Goal: Transaction & Acquisition: Purchase product/service

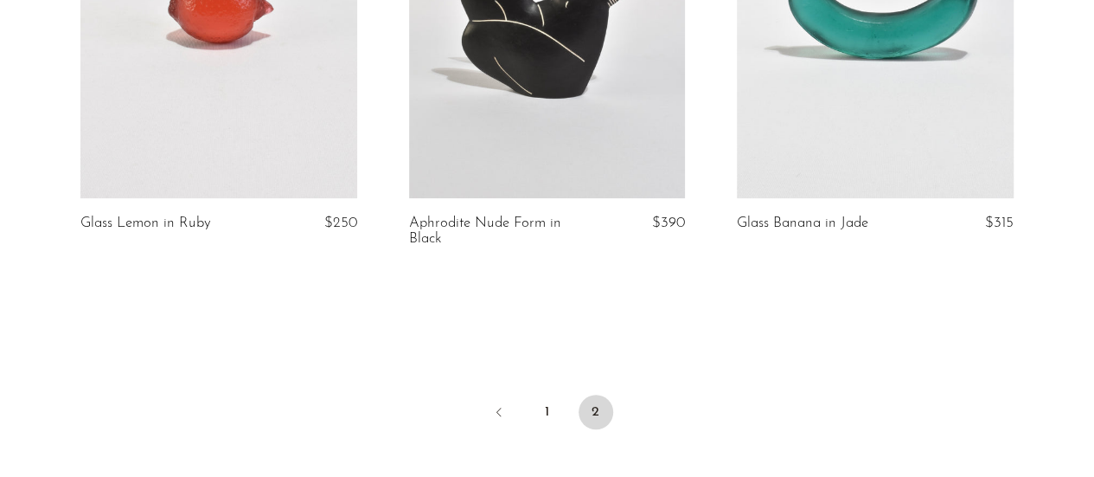
scroll to position [564, 0]
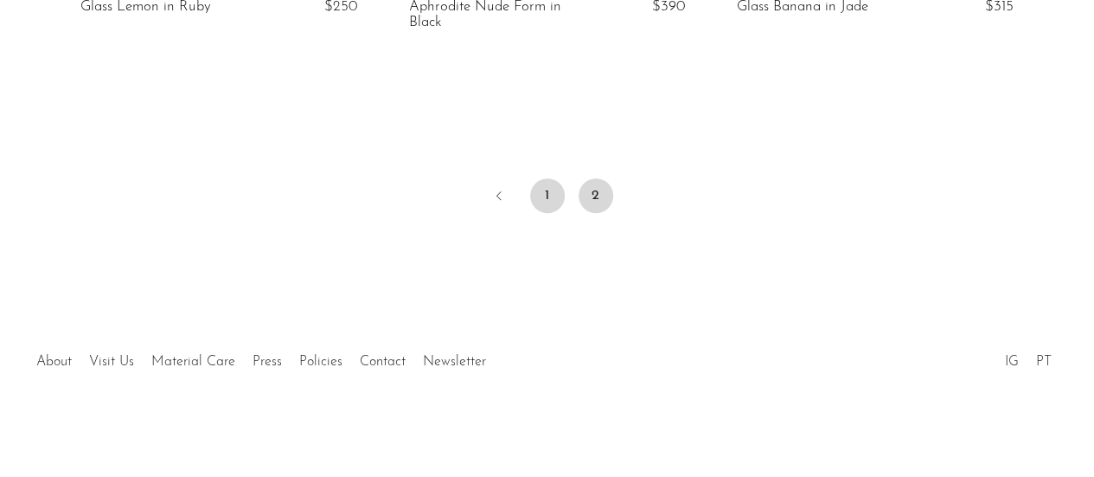
click at [549, 198] on link "1" at bounding box center [547, 195] width 35 height 35
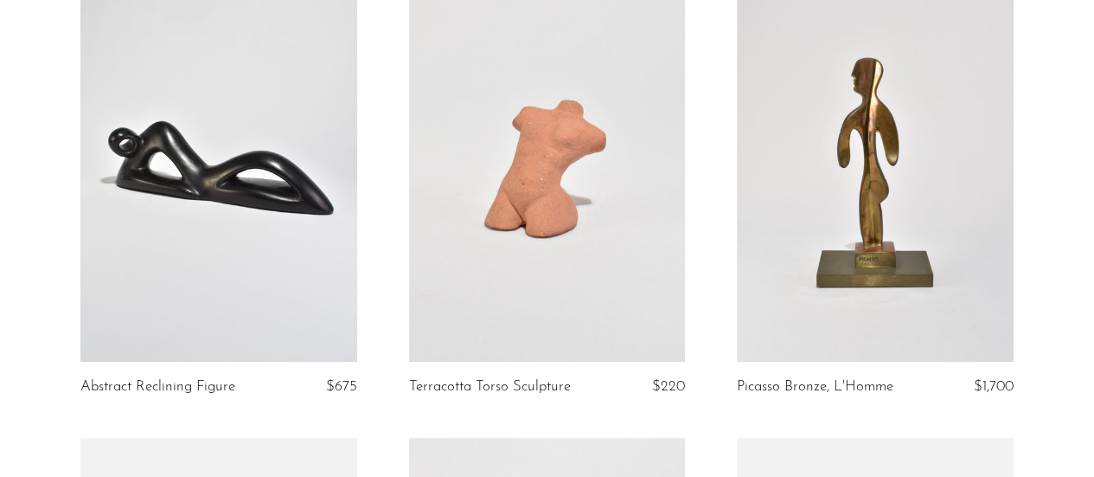
scroll to position [185, 0]
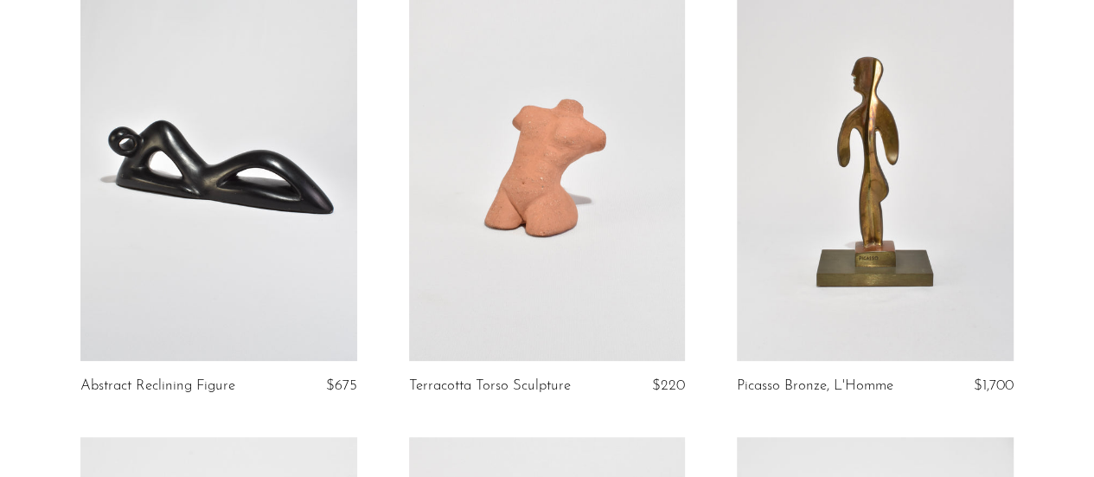
click at [623, 253] on link at bounding box center [547, 167] width 276 height 387
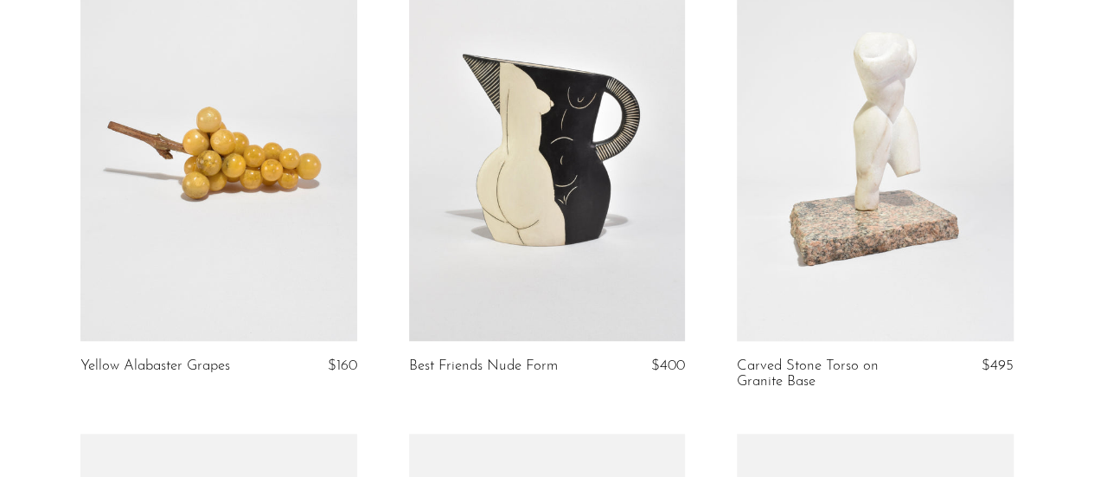
scroll to position [668, 0]
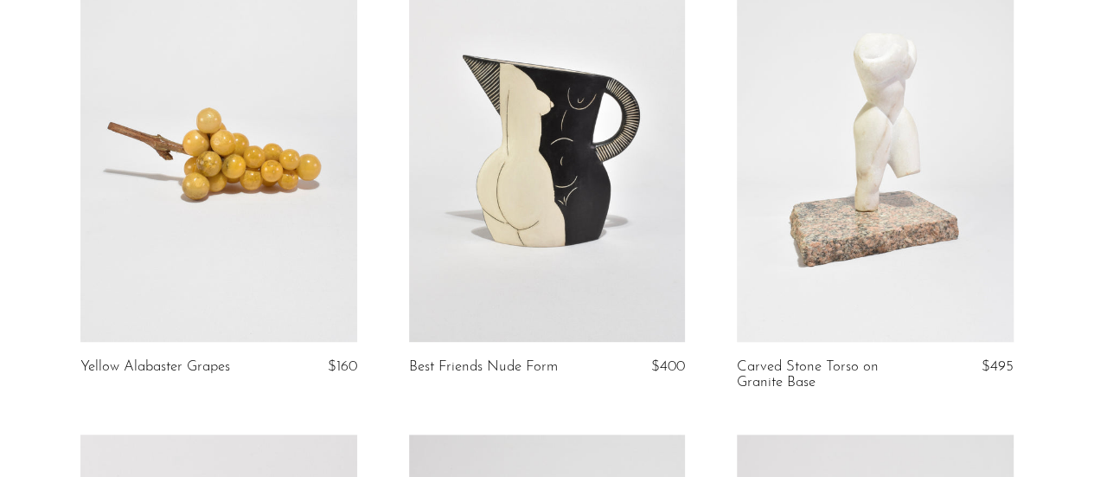
click at [287, 267] on link at bounding box center [218, 147] width 276 height 387
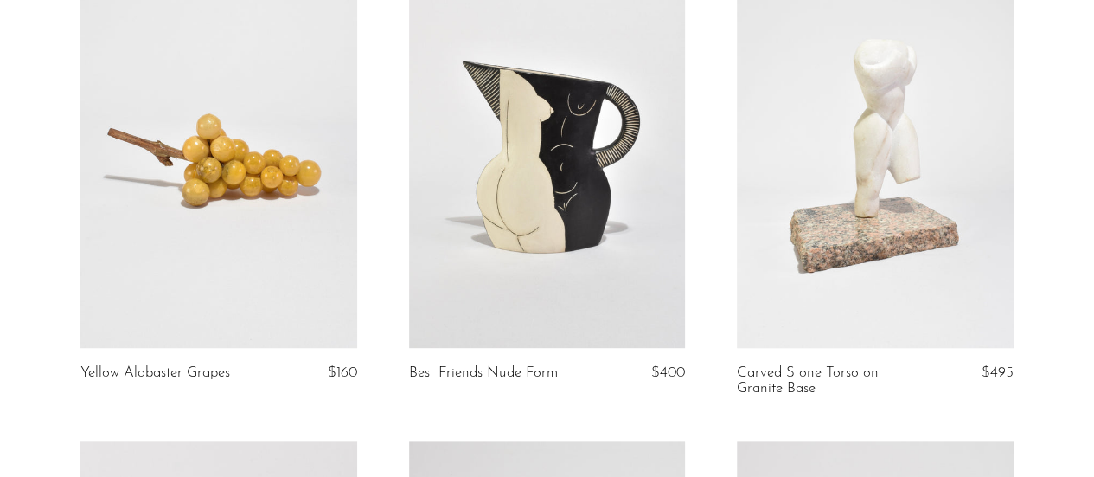
click at [970, 238] on link at bounding box center [875, 153] width 276 height 387
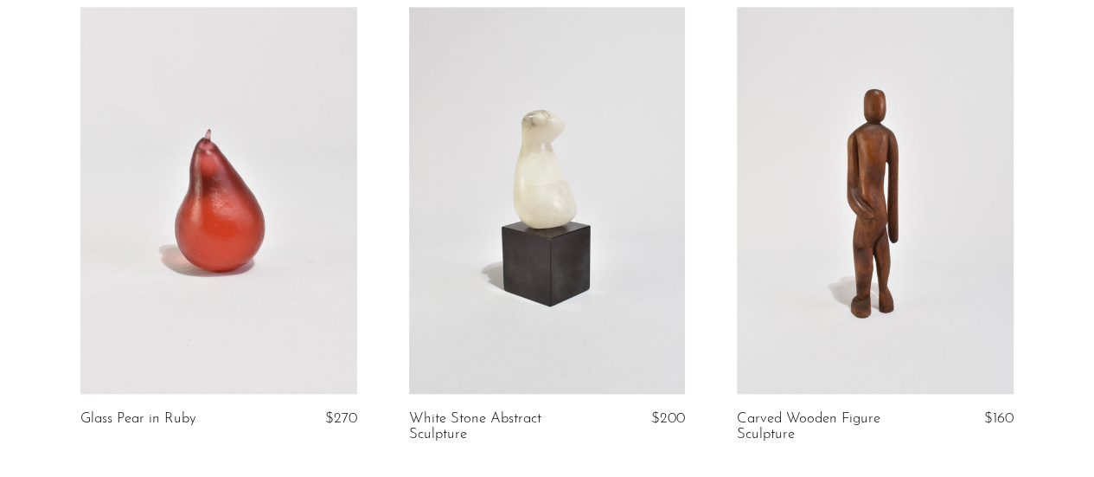
scroll to position [1093, 0]
click at [910, 299] on link at bounding box center [875, 202] width 276 height 387
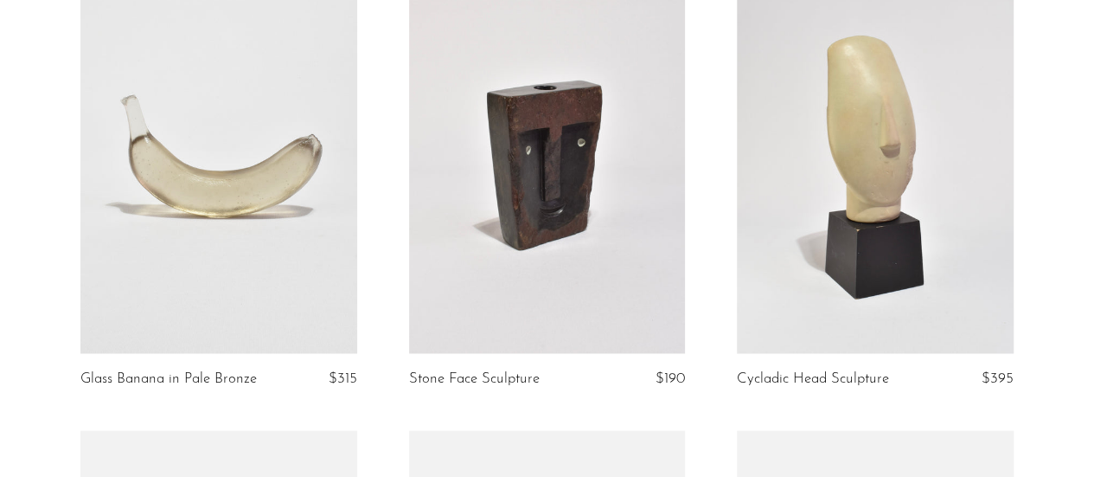
scroll to position [1616, 0]
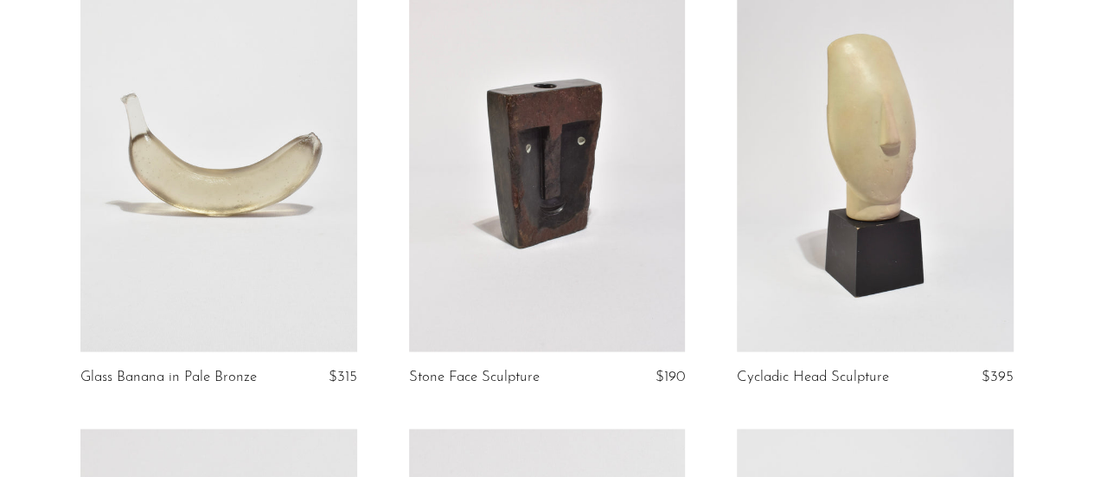
click at [636, 310] on link at bounding box center [547, 158] width 276 height 387
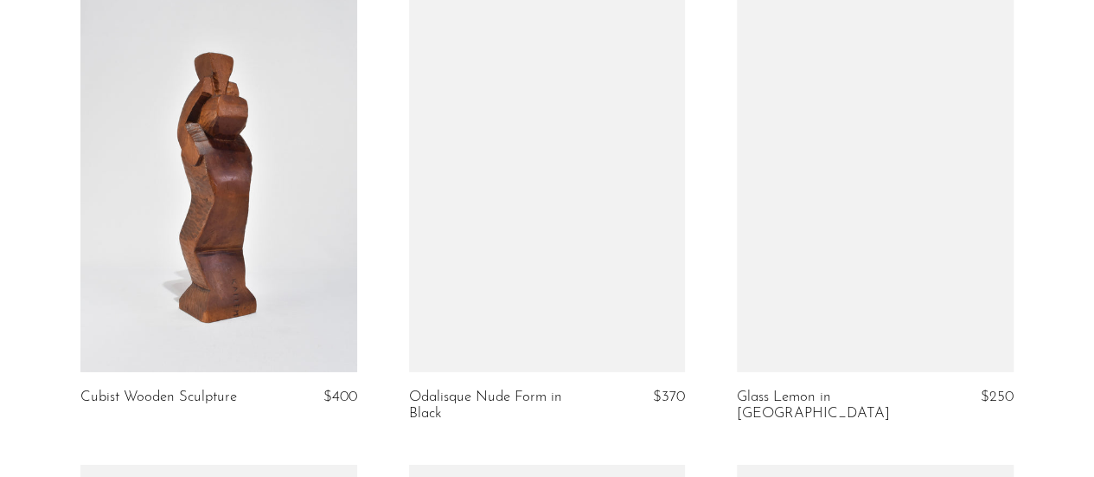
scroll to position [2522, 0]
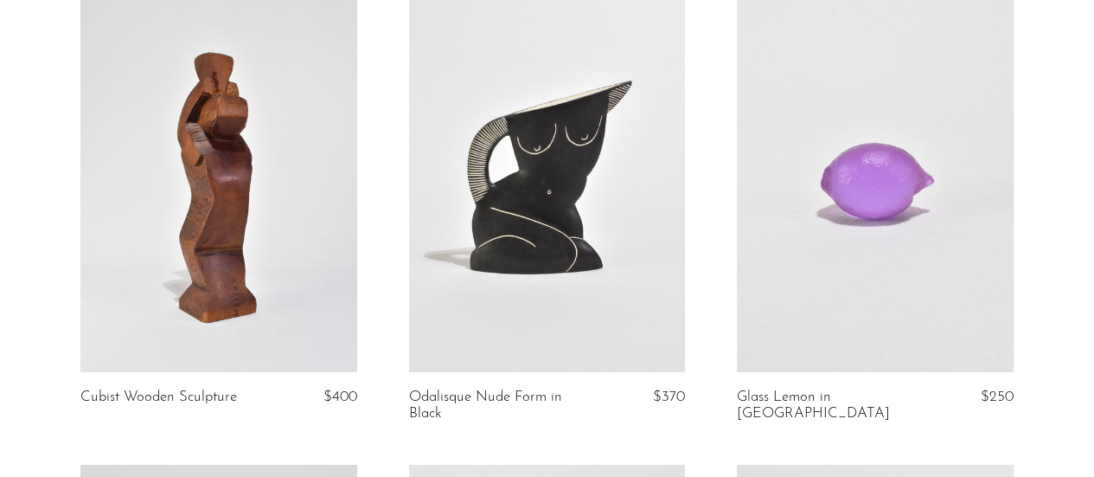
click at [269, 246] on link at bounding box center [218, 178] width 276 height 387
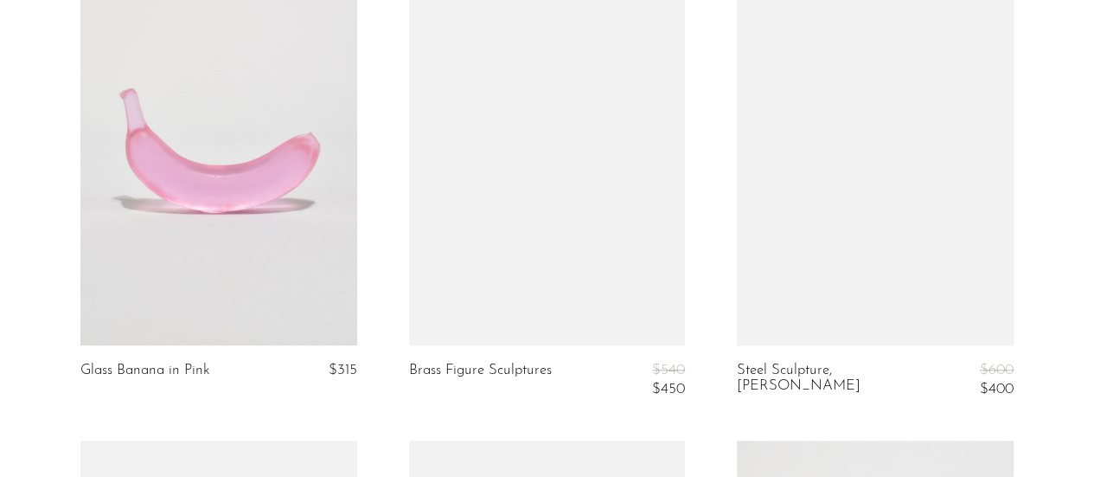
scroll to position [3972, 0]
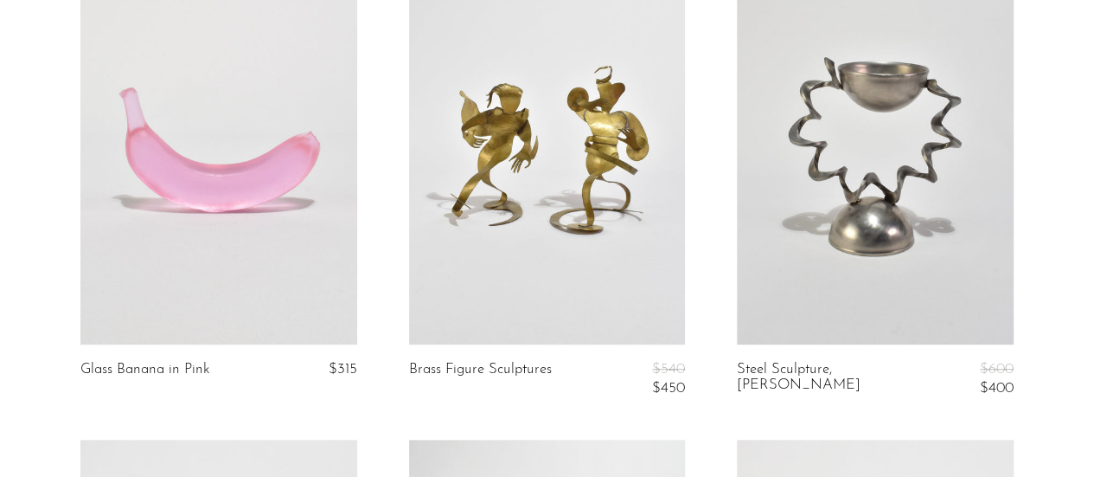
click at [795, 269] on link at bounding box center [875, 150] width 276 height 387
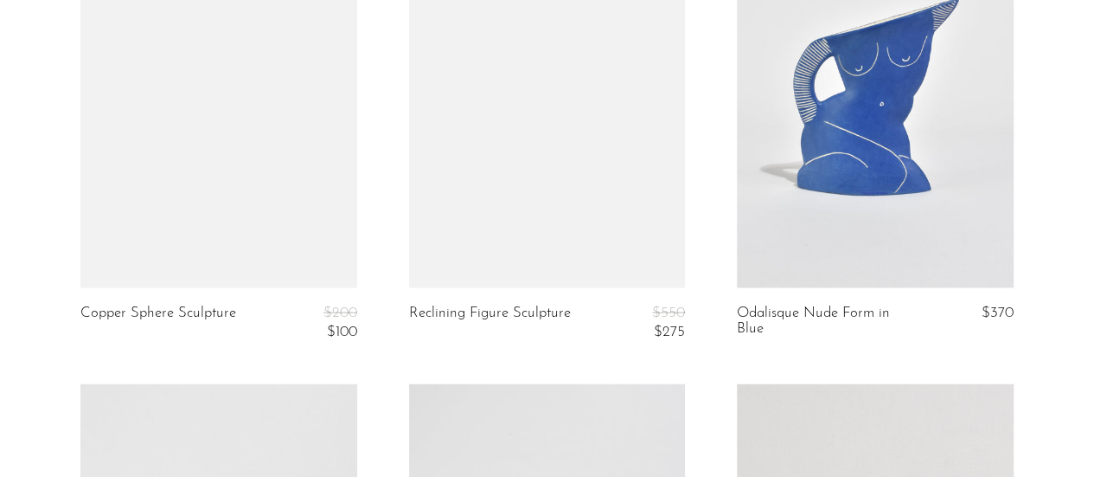
scroll to position [4995, 0]
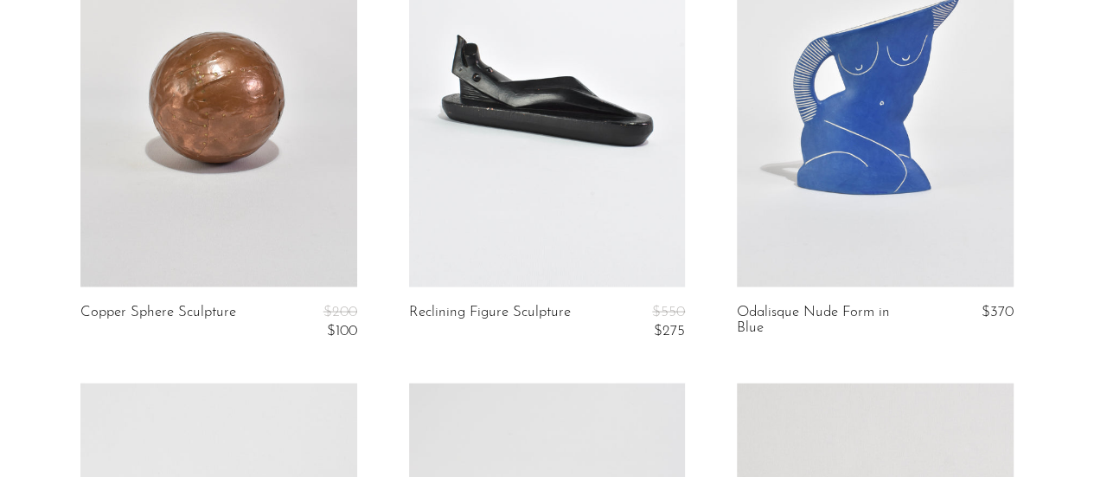
click at [552, 188] on link at bounding box center [547, 94] width 276 height 387
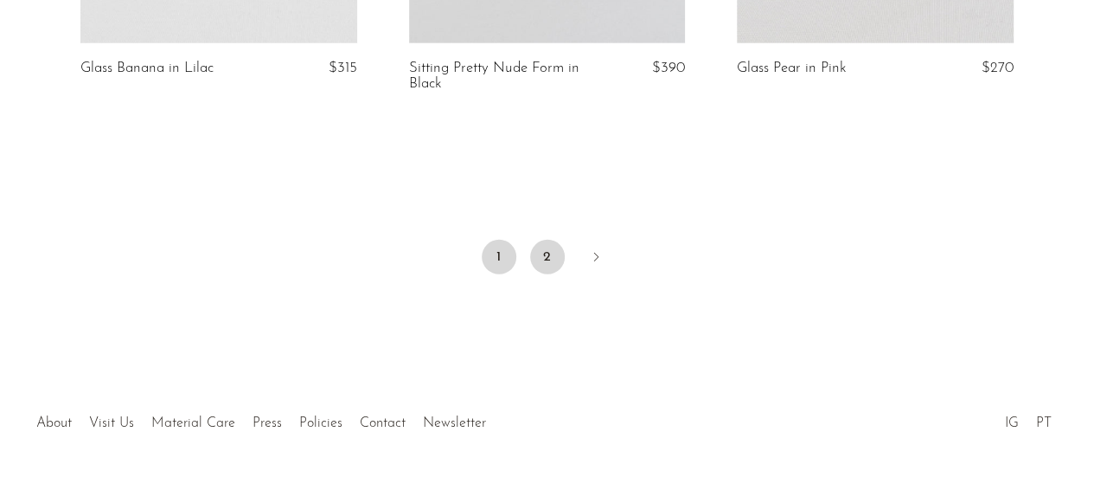
scroll to position [5722, 0]
click at [541, 253] on link "2" at bounding box center [547, 256] width 35 height 35
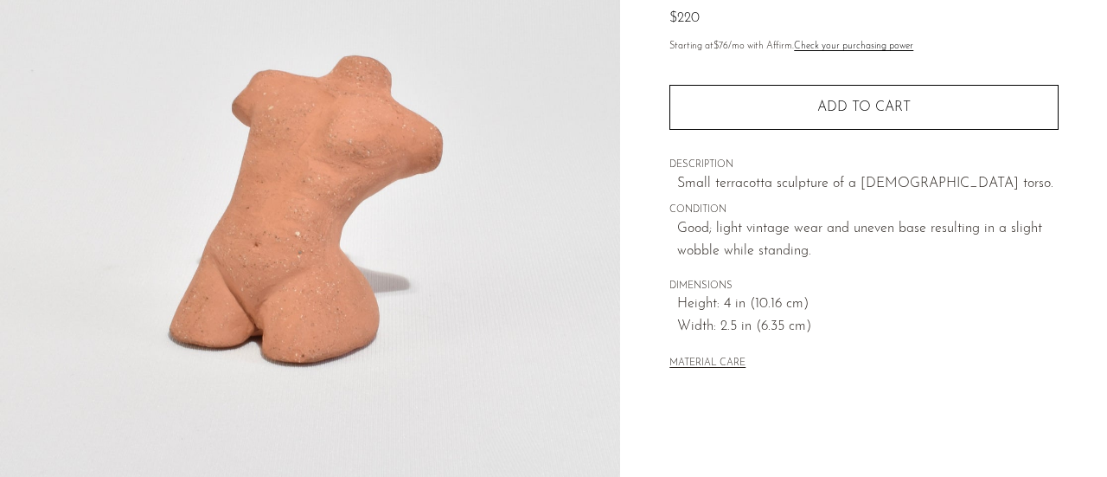
scroll to position [200, 0]
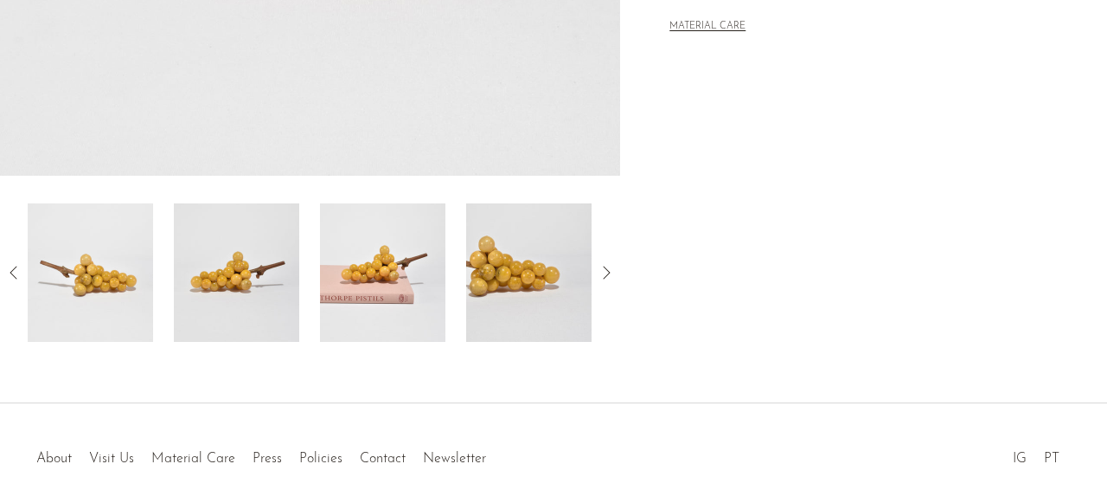
scroll to position [542, 0]
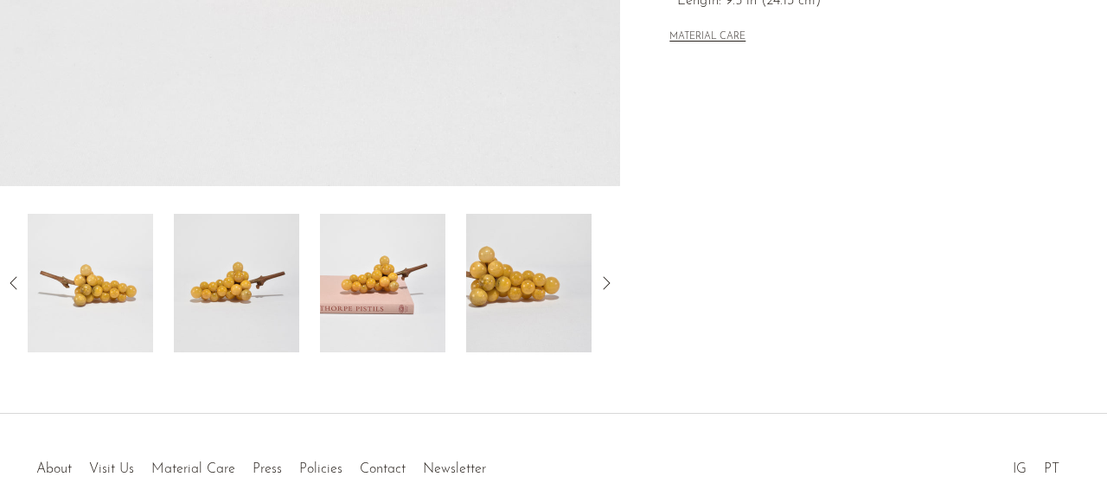
click at [401, 299] on img at bounding box center [382, 283] width 125 height 138
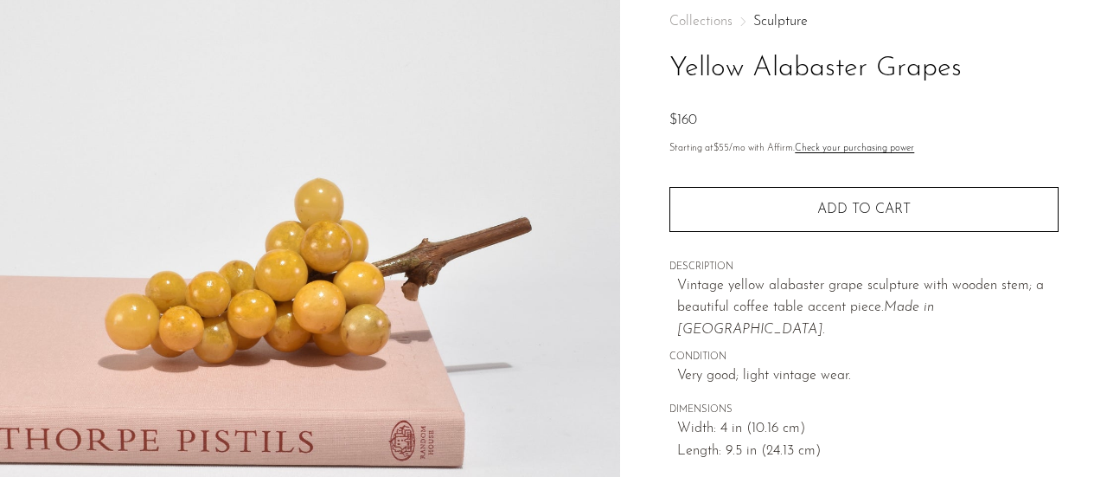
scroll to position [0, 0]
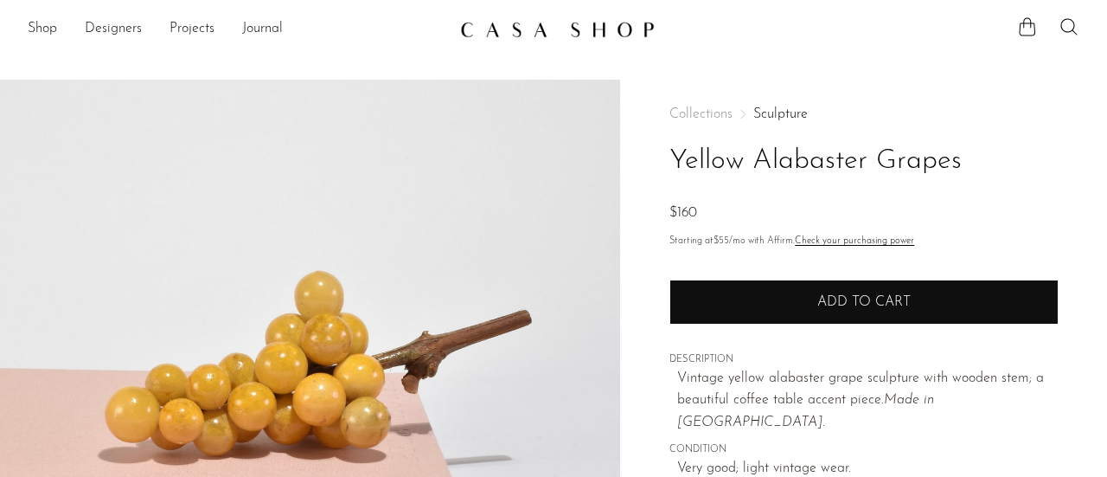
click at [786, 283] on button "Add to cart" at bounding box center [863, 301] width 389 height 45
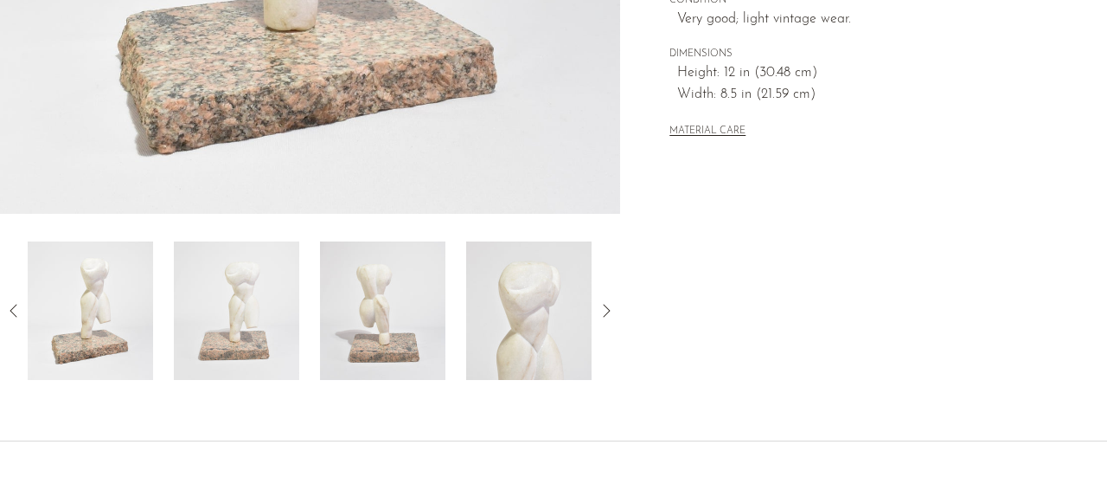
scroll to position [515, 0]
click at [263, 310] on img at bounding box center [236, 309] width 125 height 138
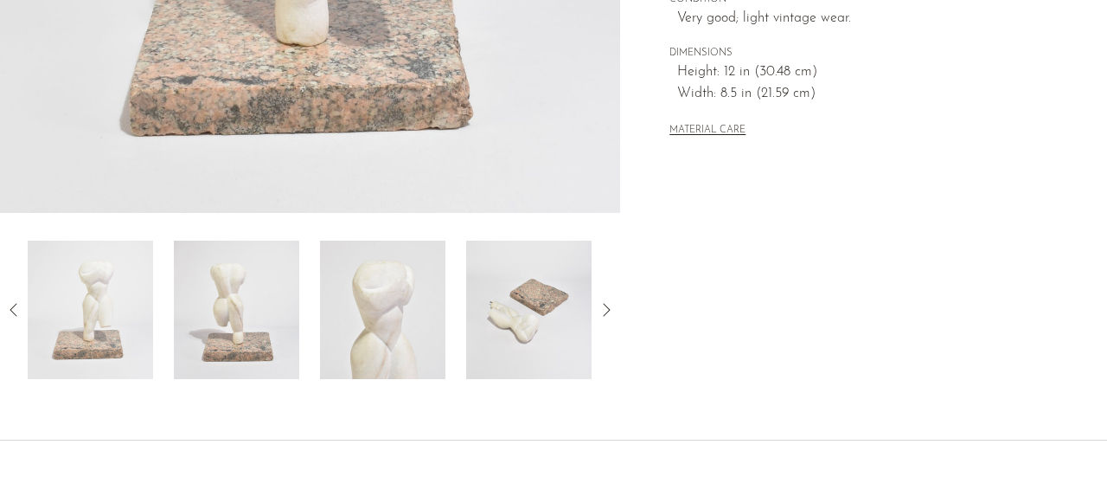
click at [251, 310] on img at bounding box center [236, 309] width 125 height 138
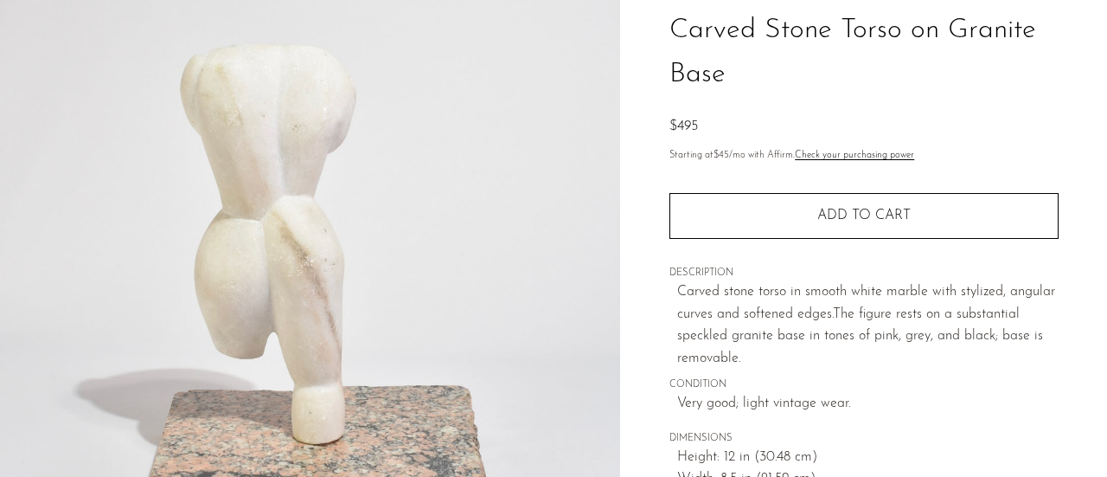
scroll to position [130, 0]
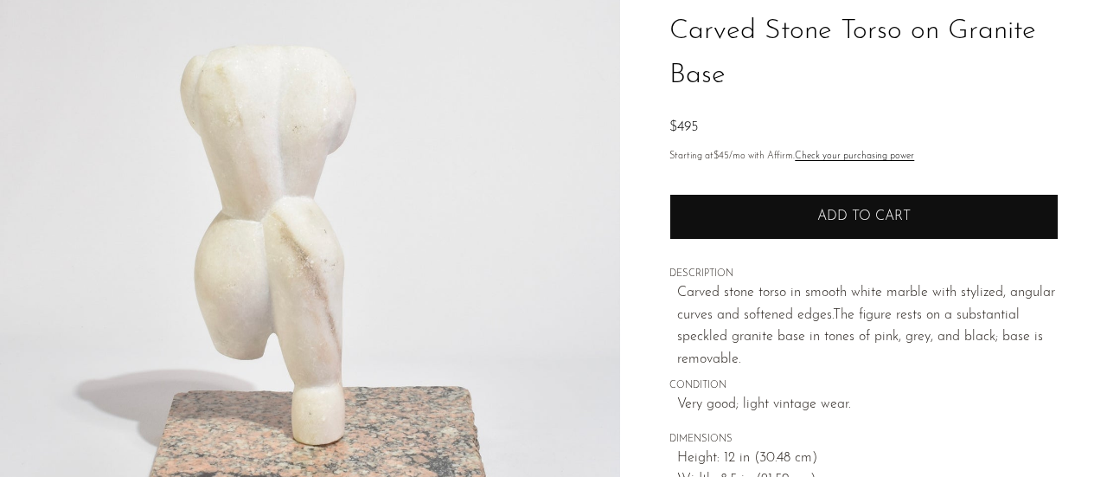
click at [892, 214] on span "Add to cart" at bounding box center [863, 216] width 93 height 14
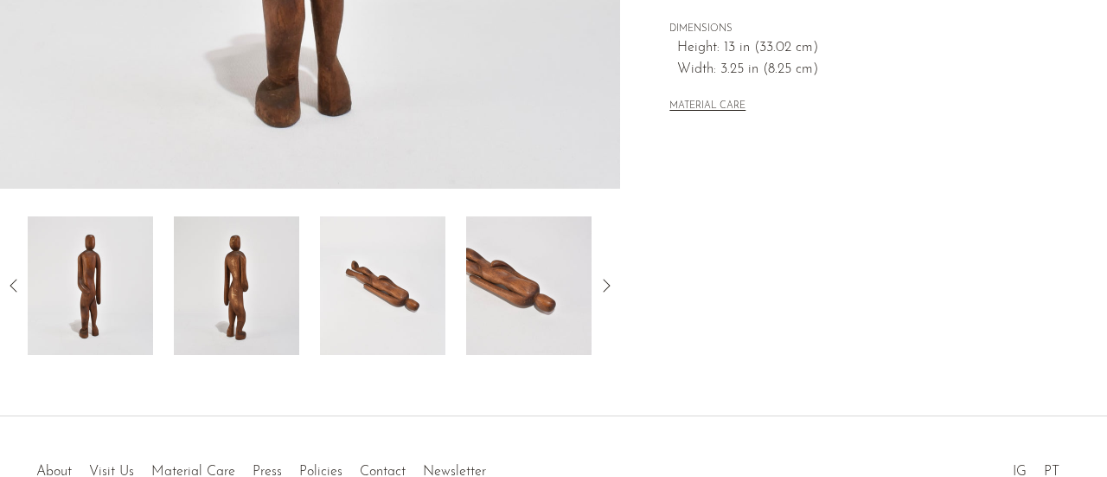
scroll to position [541, 0]
click at [214, 317] on img at bounding box center [236, 283] width 125 height 138
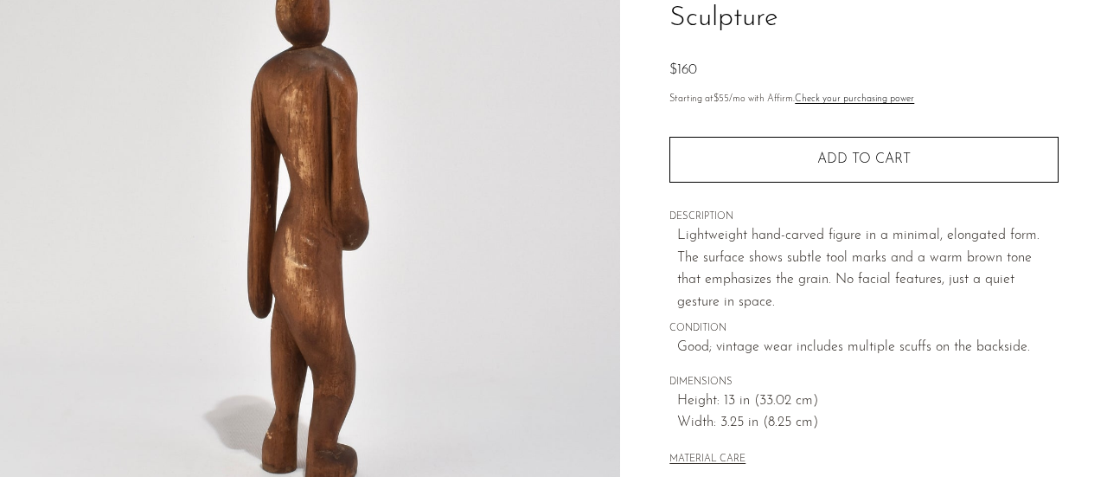
scroll to position [186, 0]
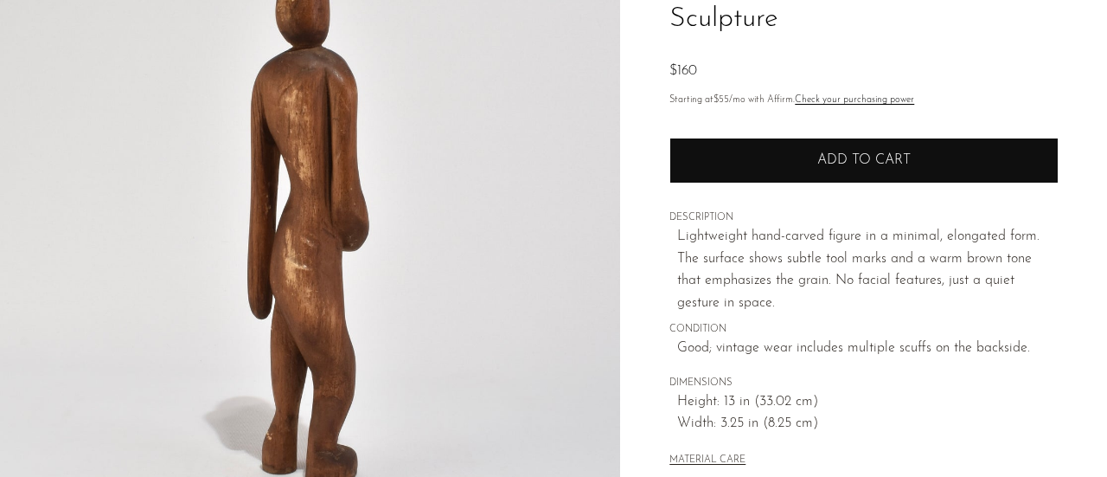
click at [811, 158] on button "Add to cart" at bounding box center [863, 160] width 389 height 45
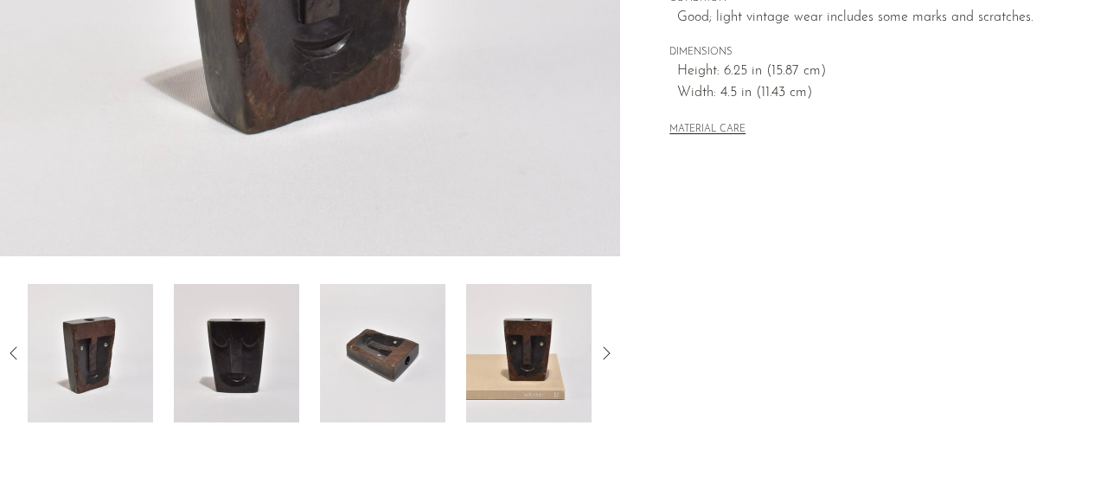
scroll to position [474, 0]
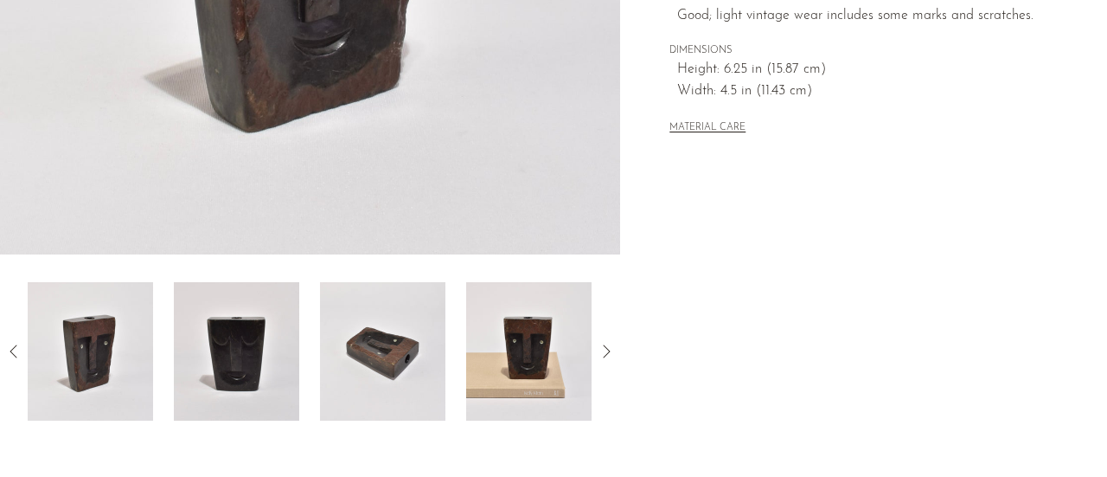
click at [266, 323] on img at bounding box center [236, 351] width 125 height 138
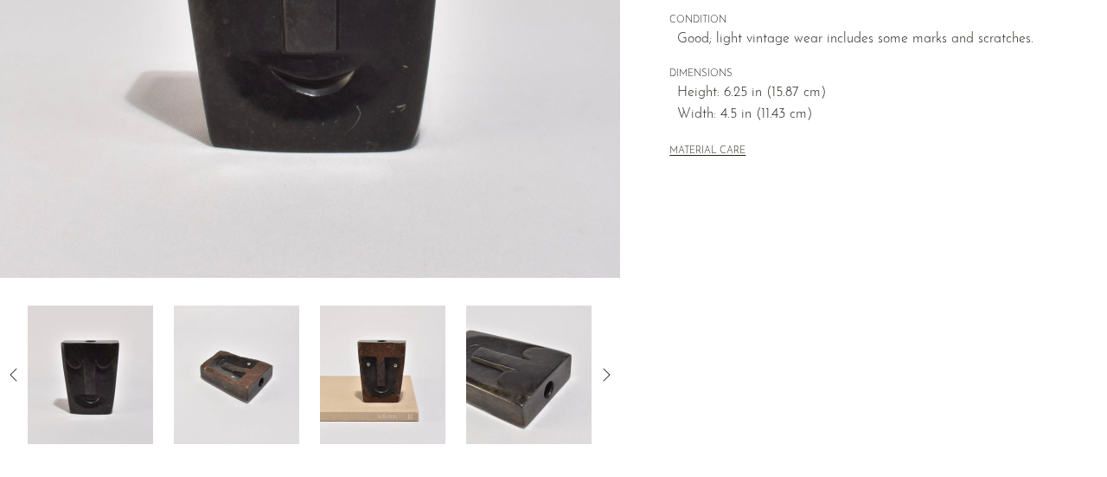
scroll to position [458, 0]
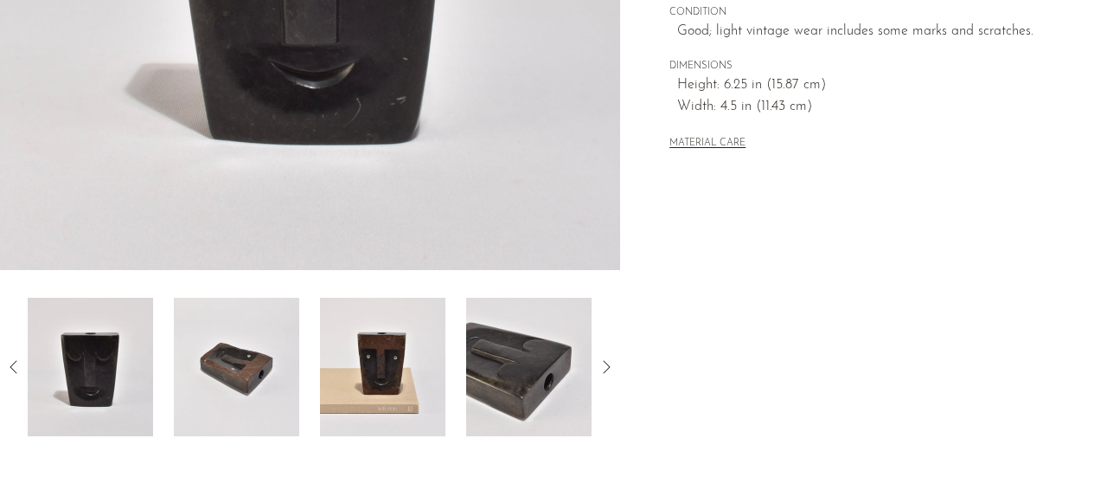
click at [371, 360] on img at bounding box center [382, 367] width 125 height 138
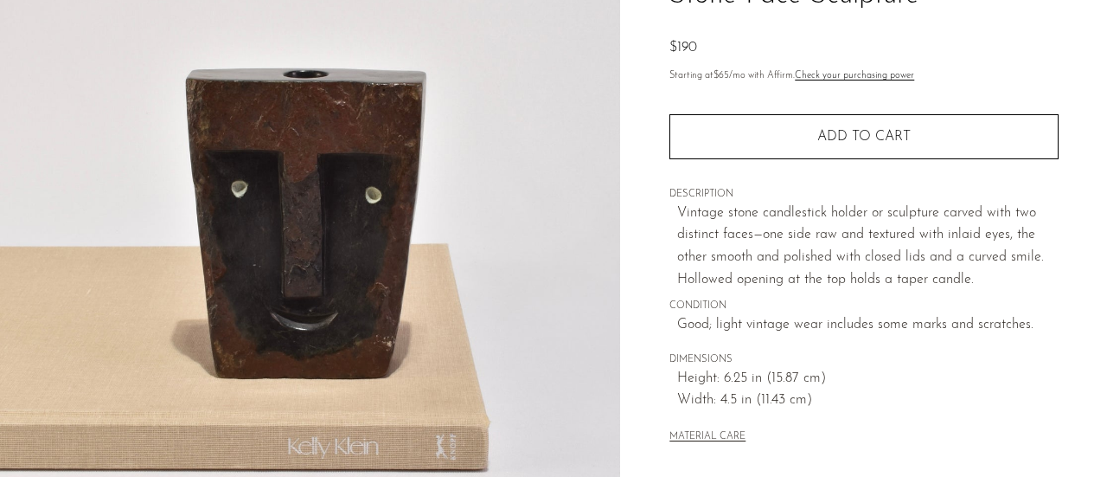
scroll to position [152, 0]
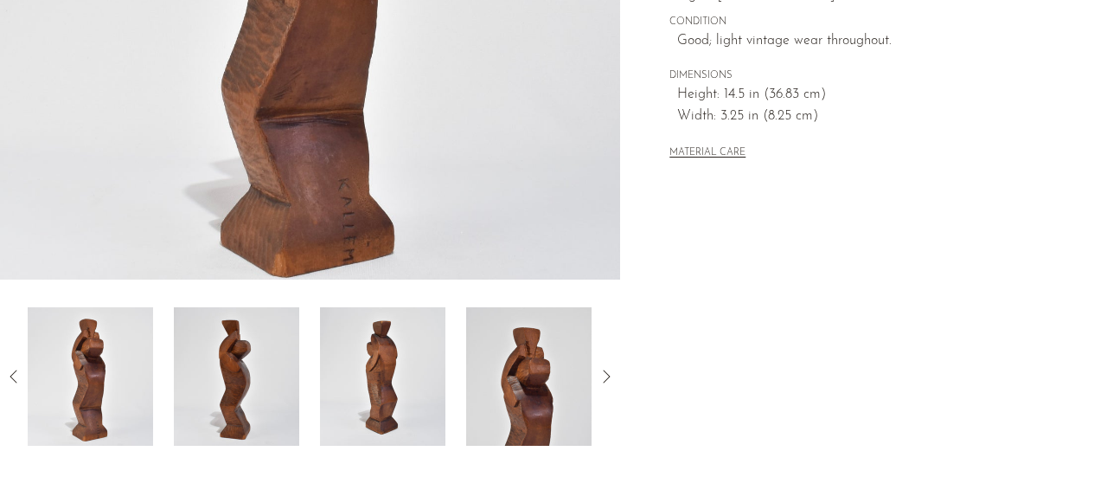
scroll to position [450, 0]
click at [387, 380] on img at bounding box center [382, 375] width 125 height 138
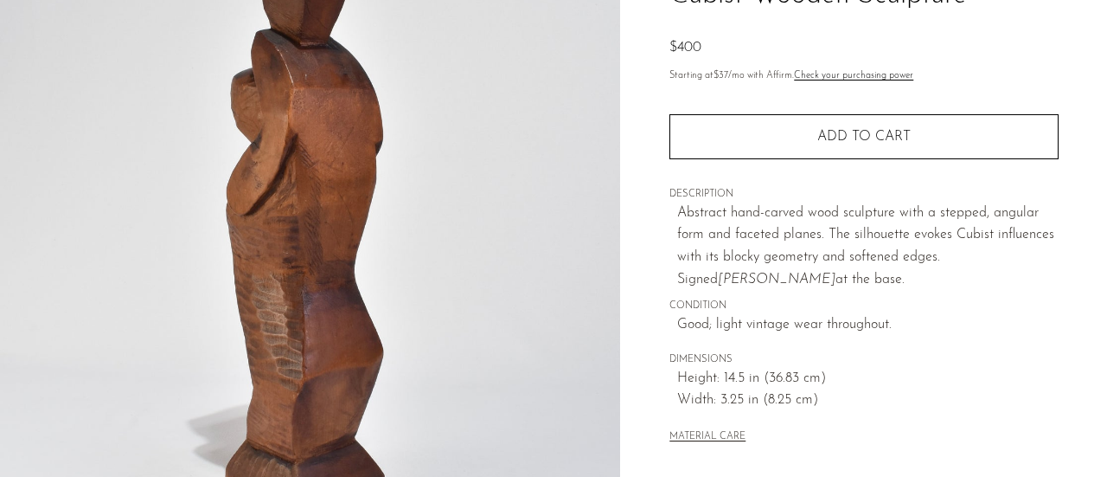
scroll to position [80, 0]
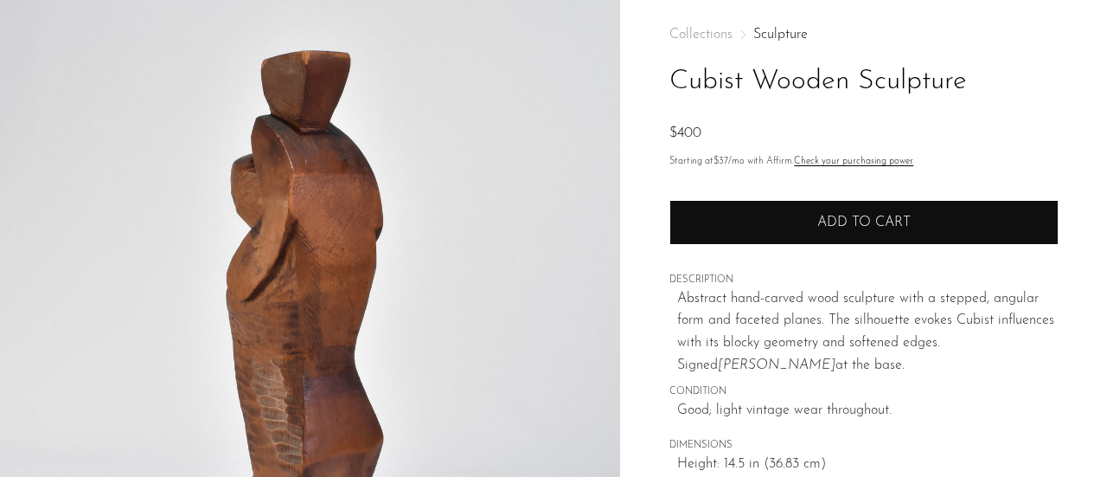
click at [736, 233] on button "Add to cart" at bounding box center [863, 222] width 389 height 45
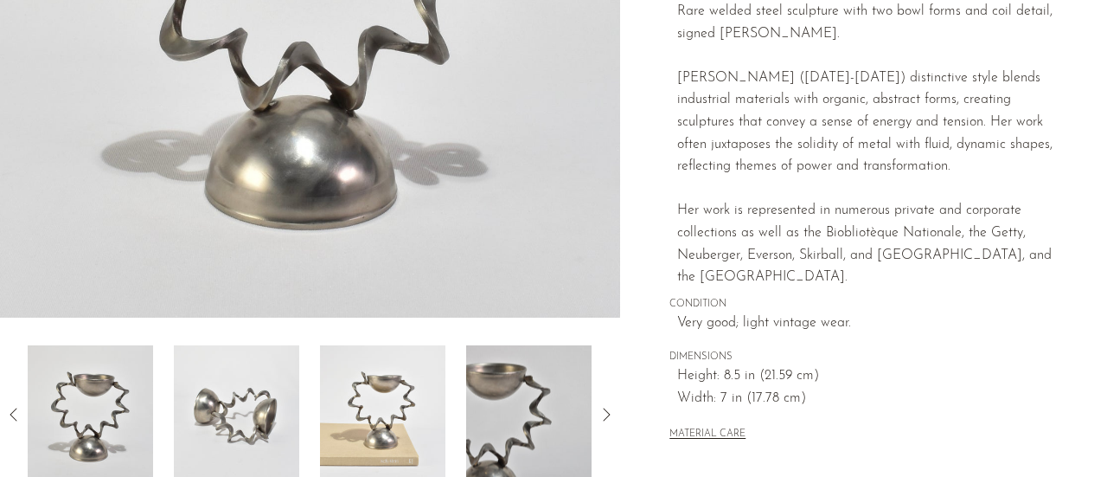
scroll to position [451, 0]
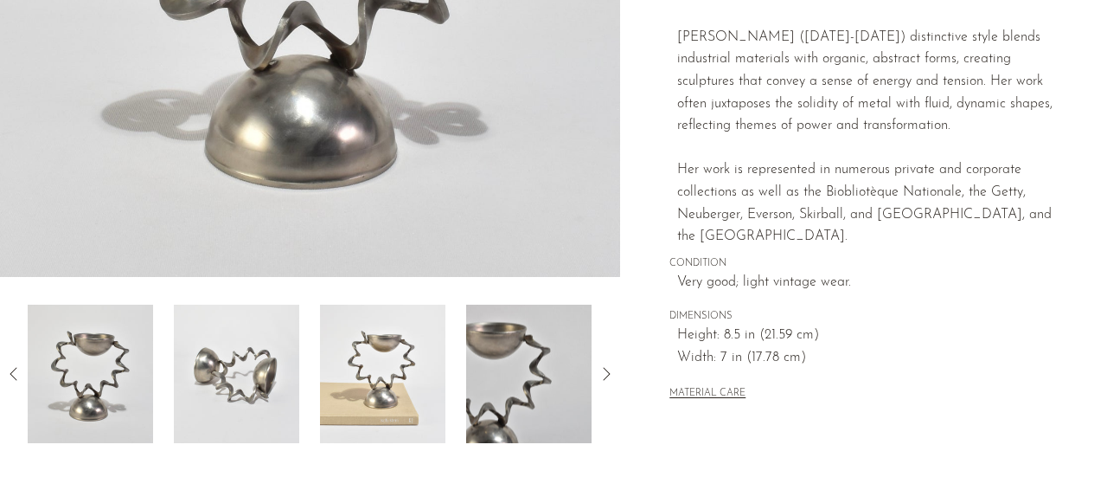
click at [406, 392] on img at bounding box center [382, 373] width 125 height 138
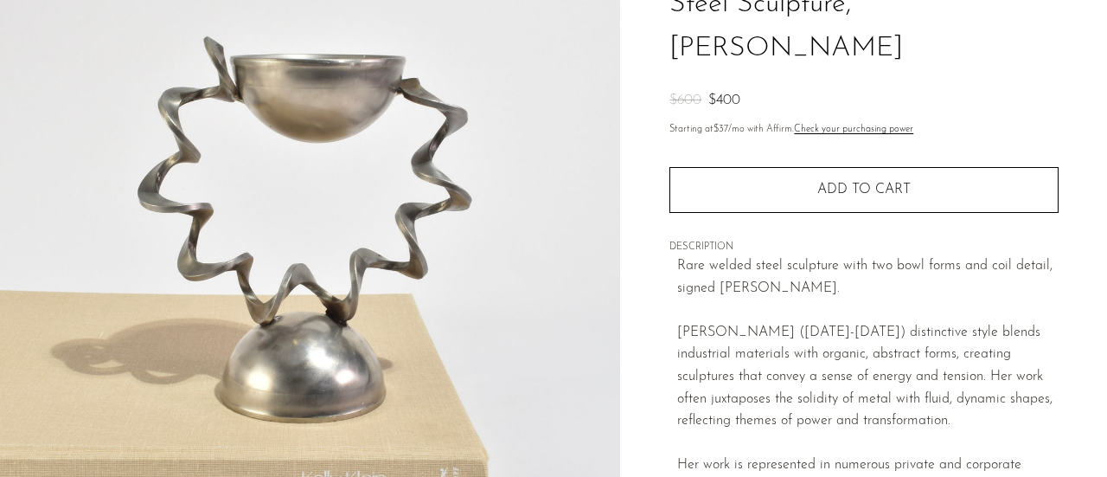
scroll to position [156, 0]
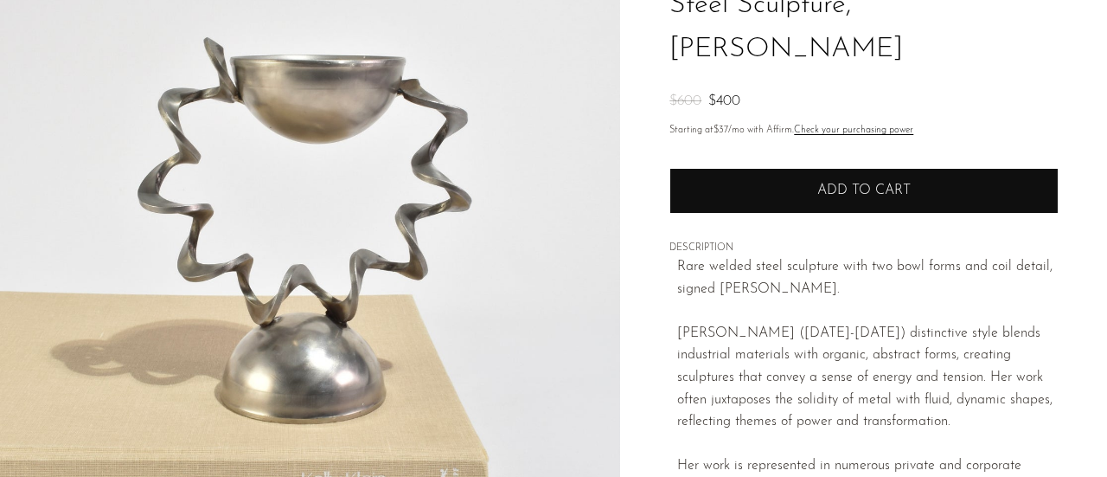
click at [833, 168] on button "Add to cart" at bounding box center [863, 190] width 389 height 45
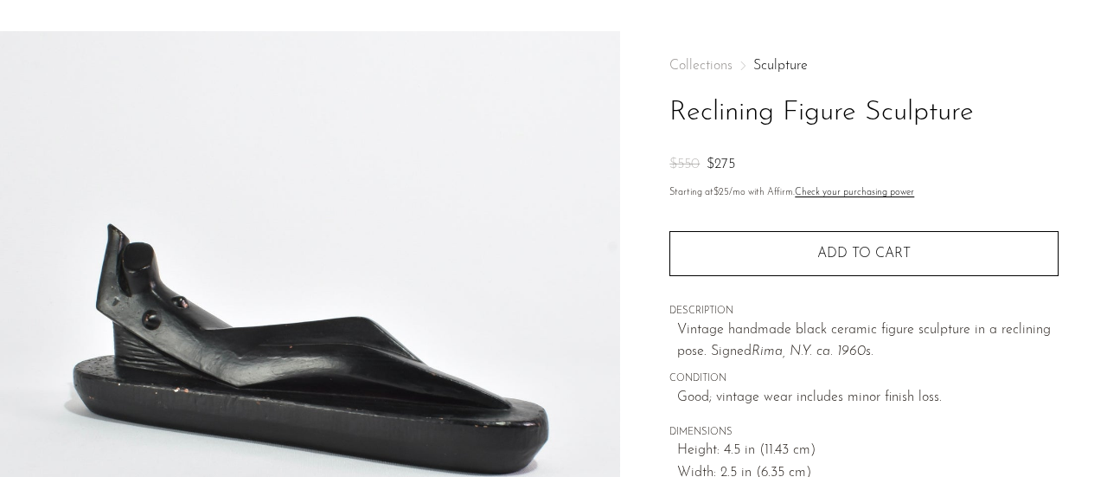
scroll to position [25, 0]
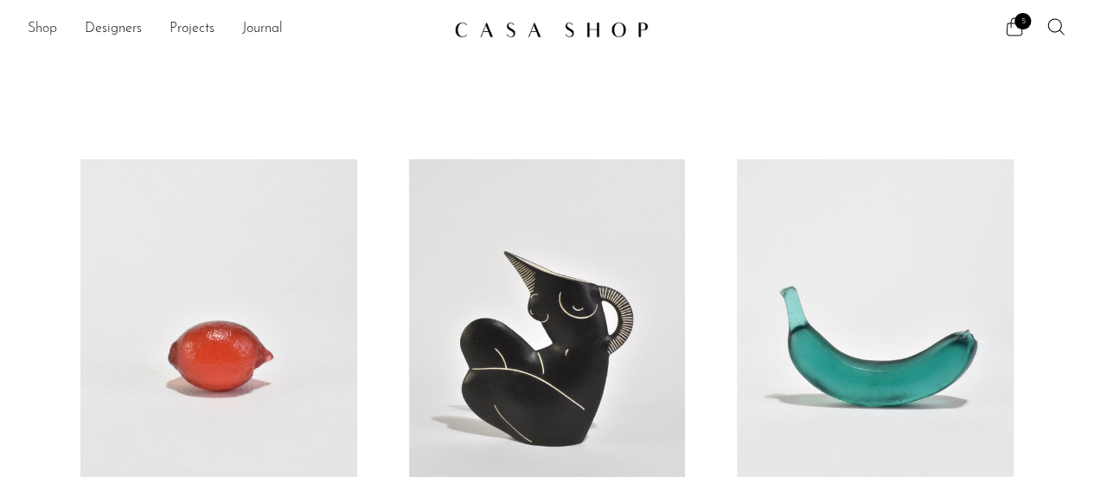
click at [33, 29] on link "Shop" at bounding box center [42, 29] width 29 height 22
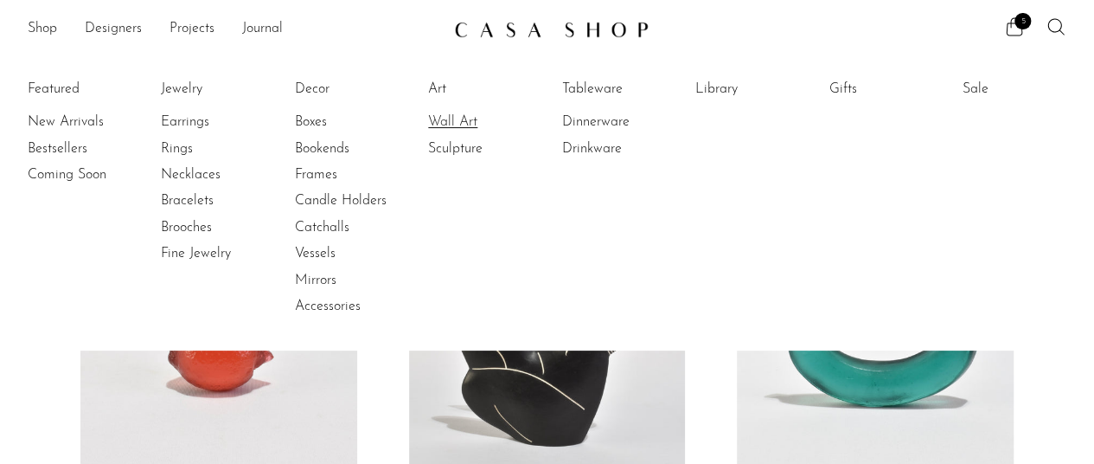
click at [454, 125] on link "Wall Art" at bounding box center [493, 121] width 130 height 19
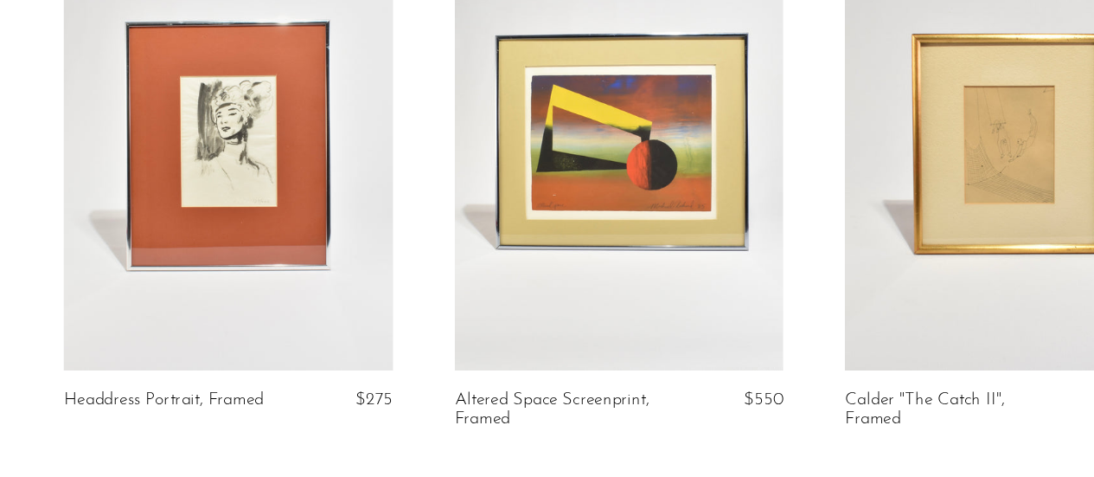
scroll to position [220, 0]
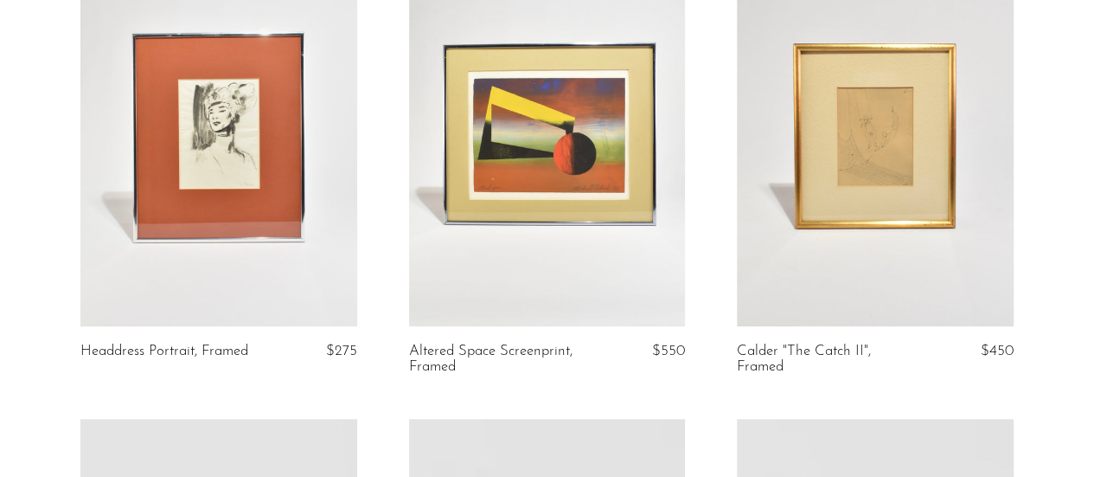
click at [254, 191] on link at bounding box center [218, 132] width 276 height 387
click at [901, 143] on link at bounding box center [875, 132] width 276 height 387
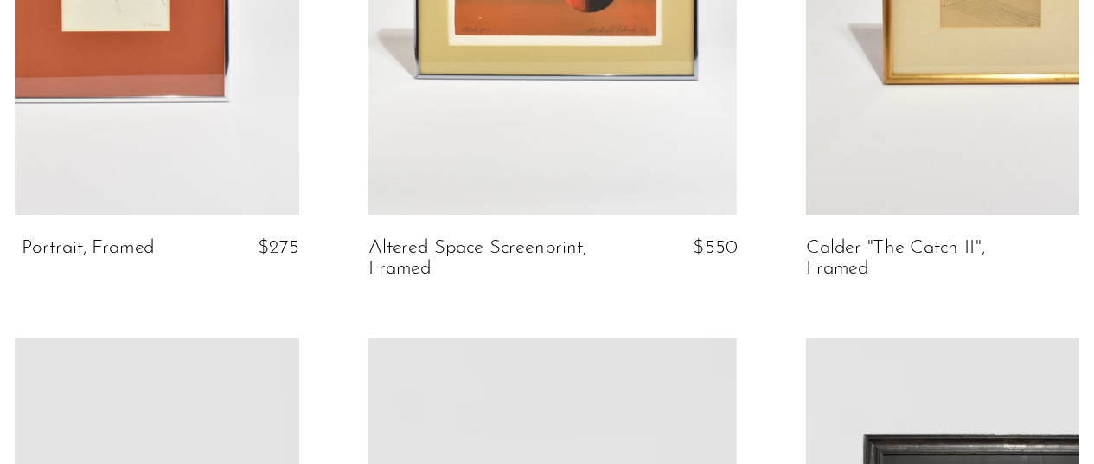
scroll to position [0, 0]
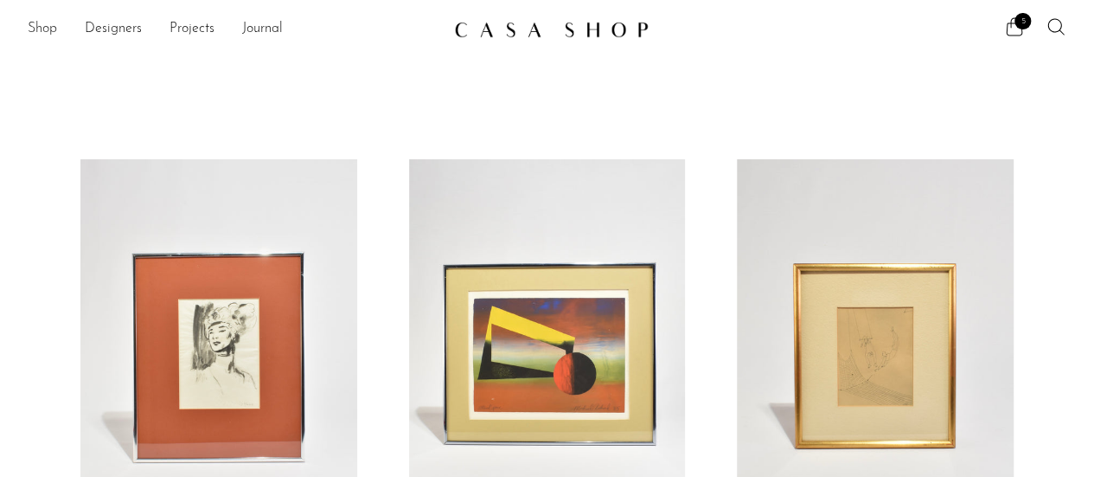
drag, startPoint x: 50, startPoint y: 37, endPoint x: 46, endPoint y: 22, distance: 16.2
click at [46, 22] on link "Shop" at bounding box center [42, 29] width 29 height 22
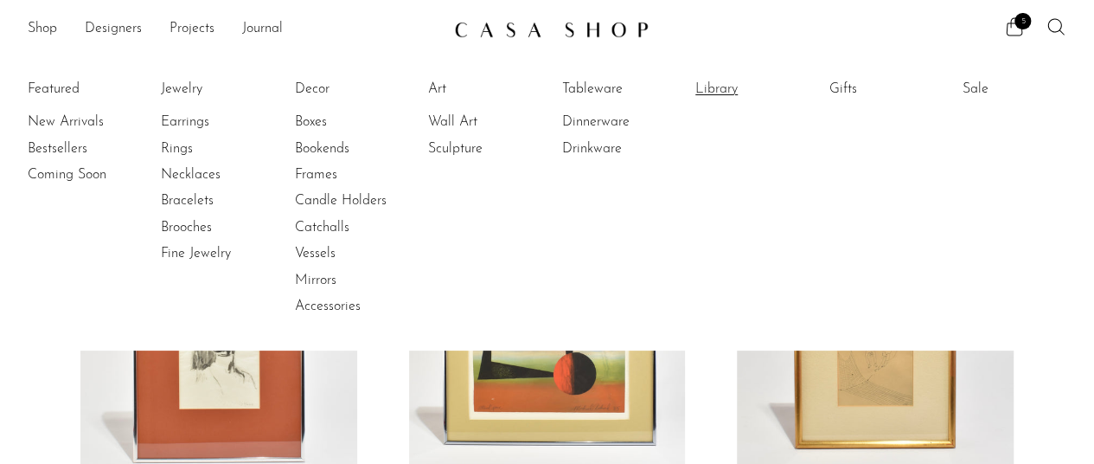
click at [720, 88] on link "Library" at bounding box center [760, 89] width 130 height 19
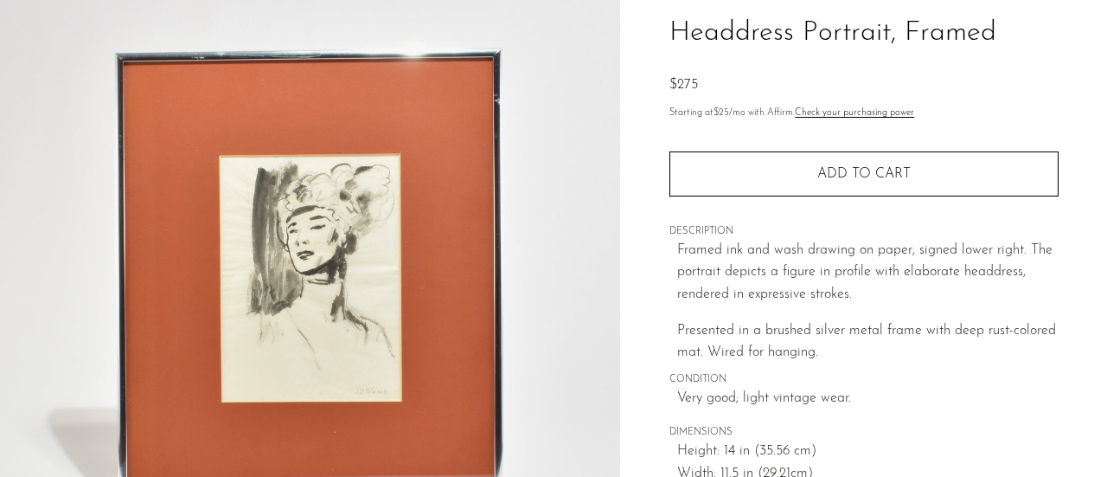
scroll to position [130, 0]
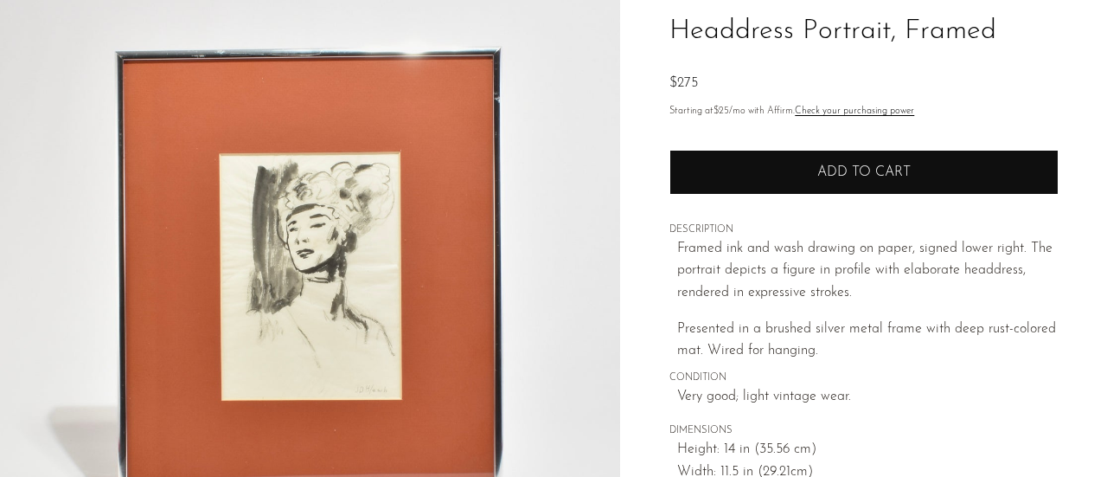
click at [759, 172] on button "Add to cart" at bounding box center [863, 172] width 389 height 45
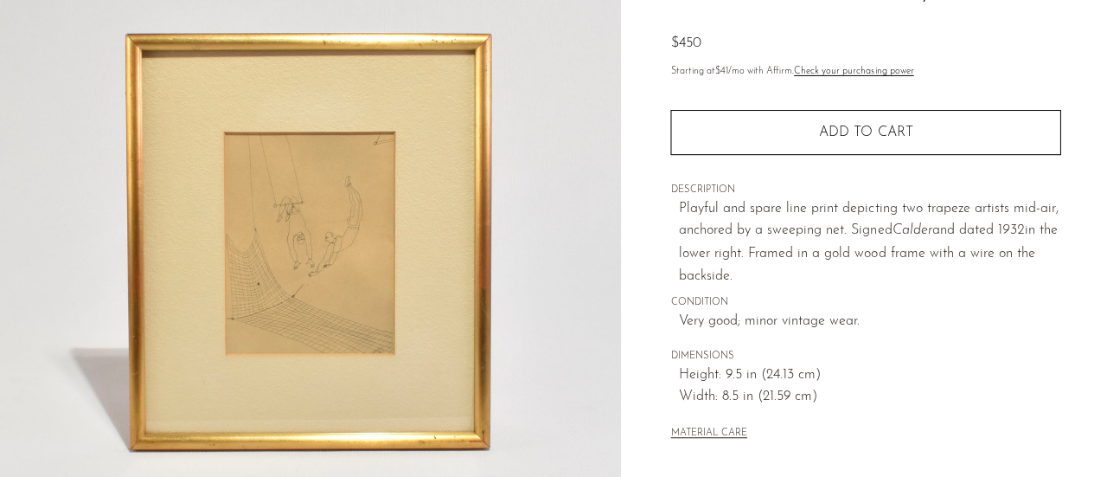
scroll to position [169, 0]
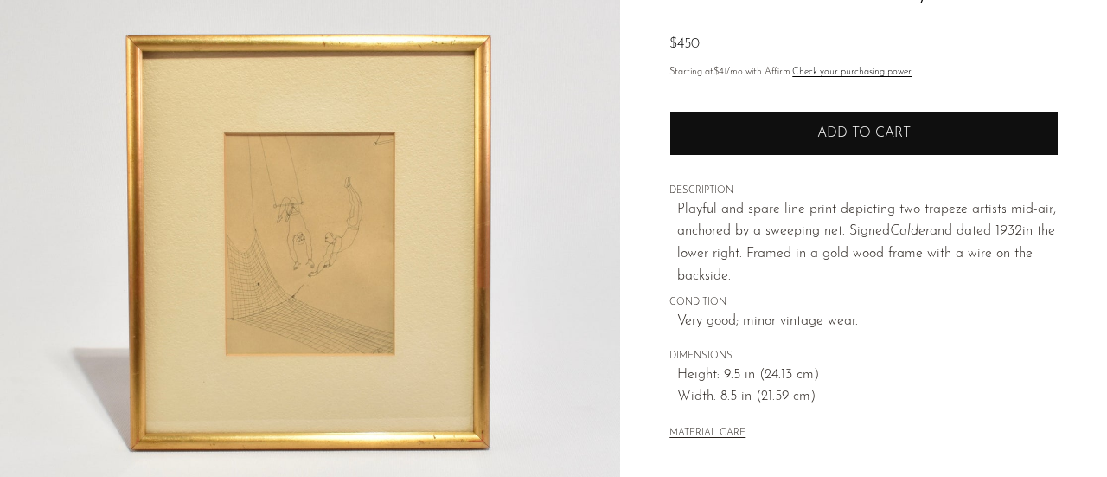
click at [853, 148] on button "Add to cart" at bounding box center [863, 133] width 389 height 45
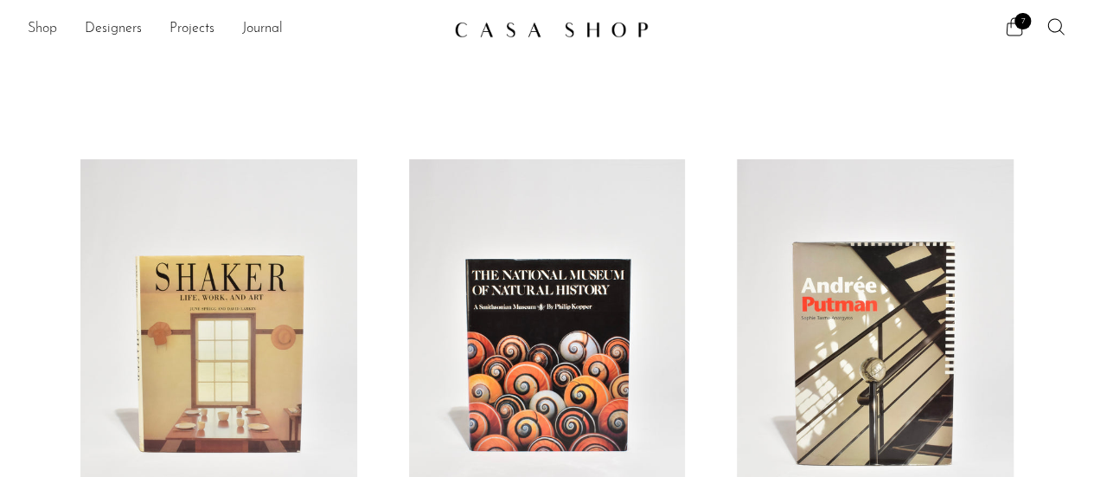
click at [44, 29] on link "Shop" at bounding box center [42, 29] width 29 height 22
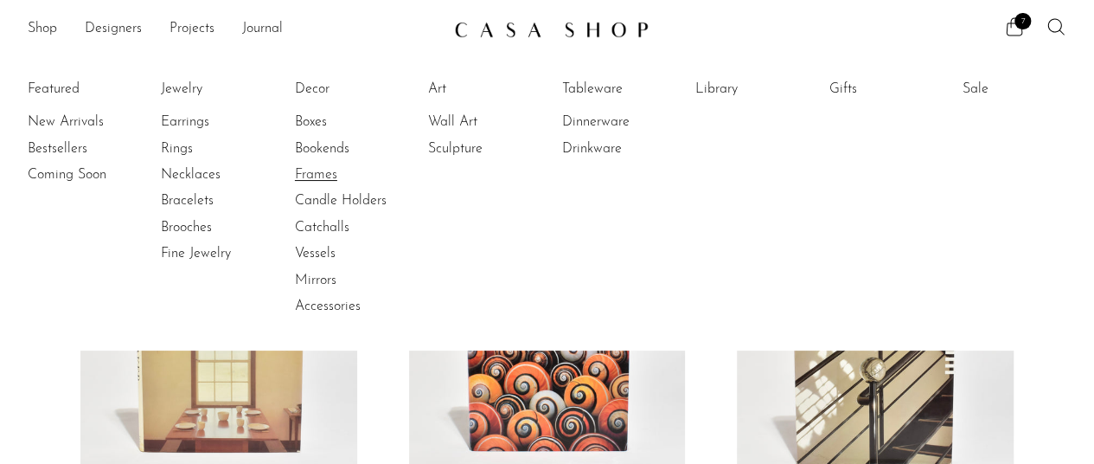
click at [323, 172] on link "Frames" at bounding box center [360, 174] width 130 height 19
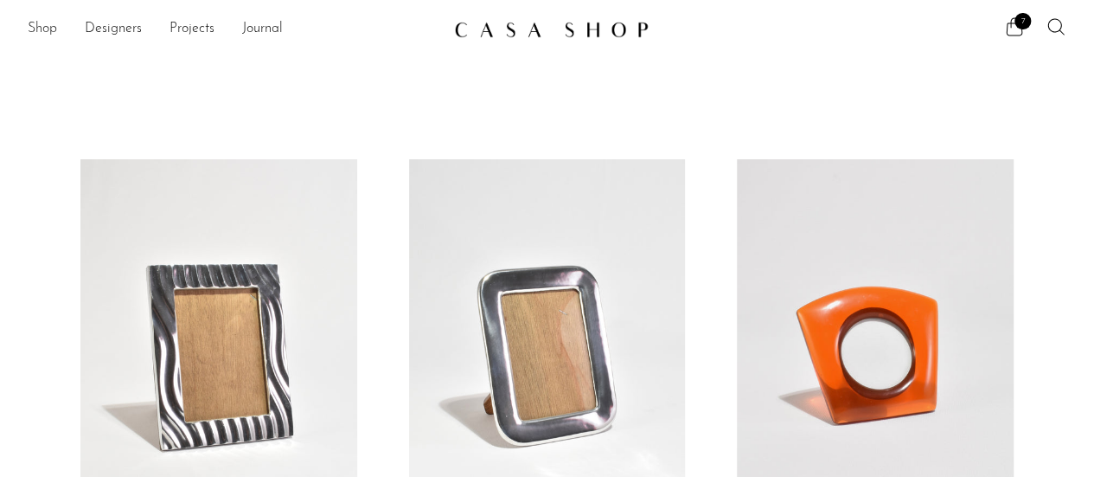
click at [50, 25] on link "Shop" at bounding box center [42, 29] width 29 height 22
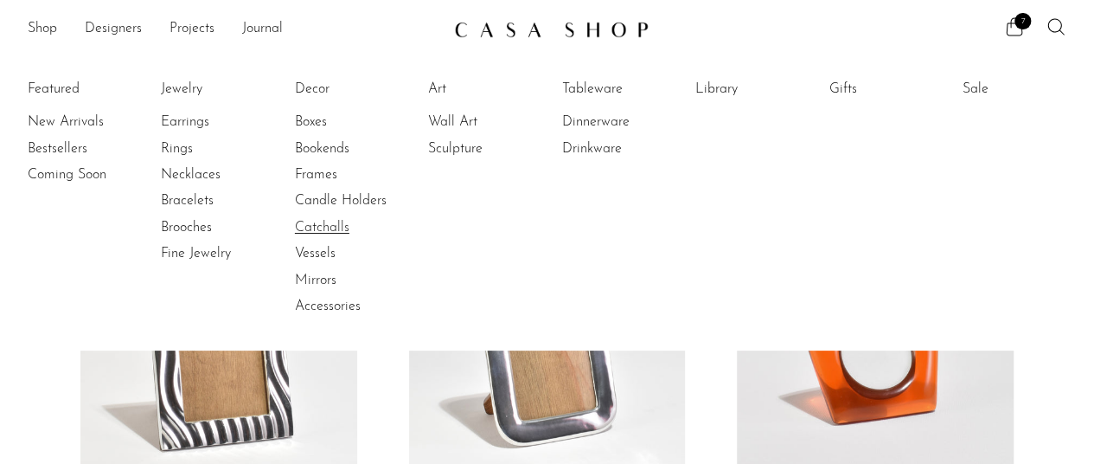
click at [322, 233] on link "Catchalls" at bounding box center [360, 227] width 130 height 19
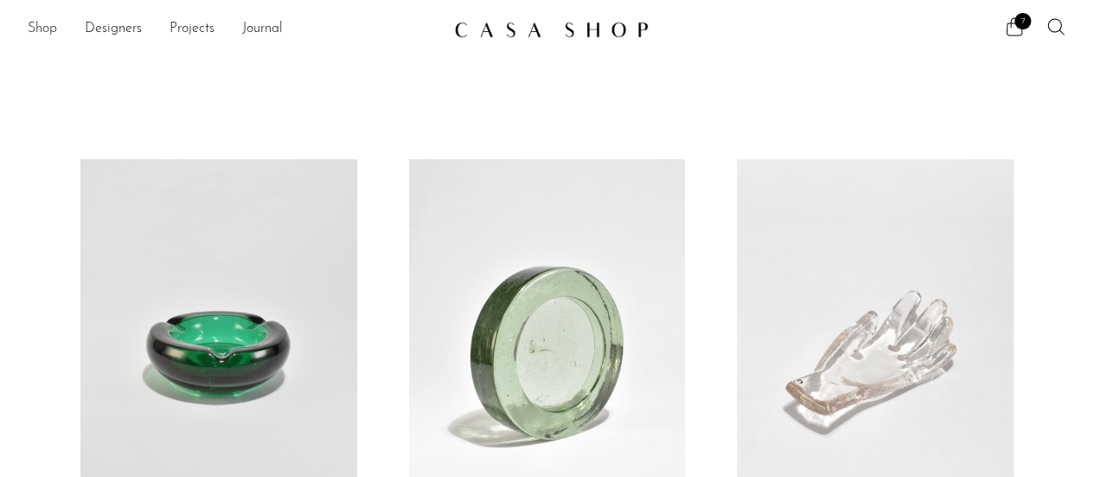
click at [45, 33] on link "Shop" at bounding box center [42, 29] width 29 height 22
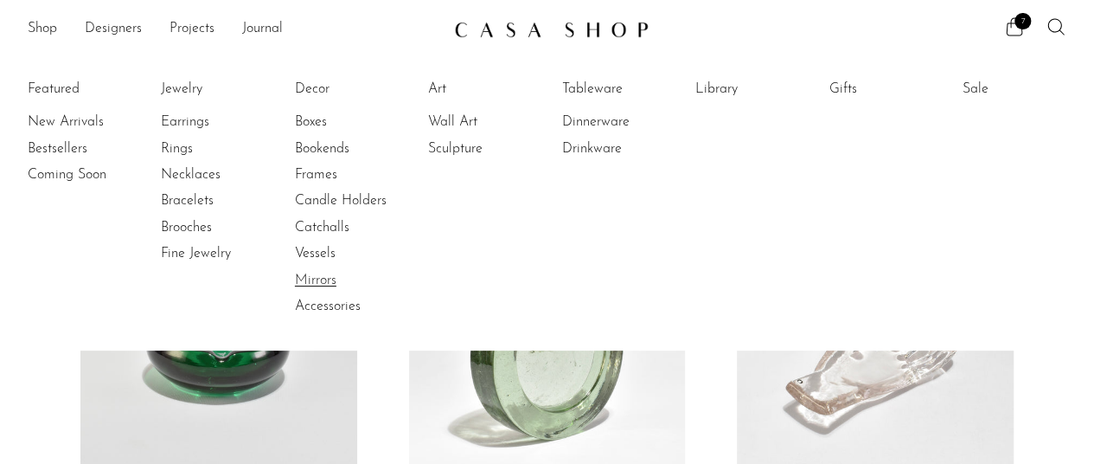
click at [338, 274] on link "Mirrors" at bounding box center [360, 280] width 130 height 19
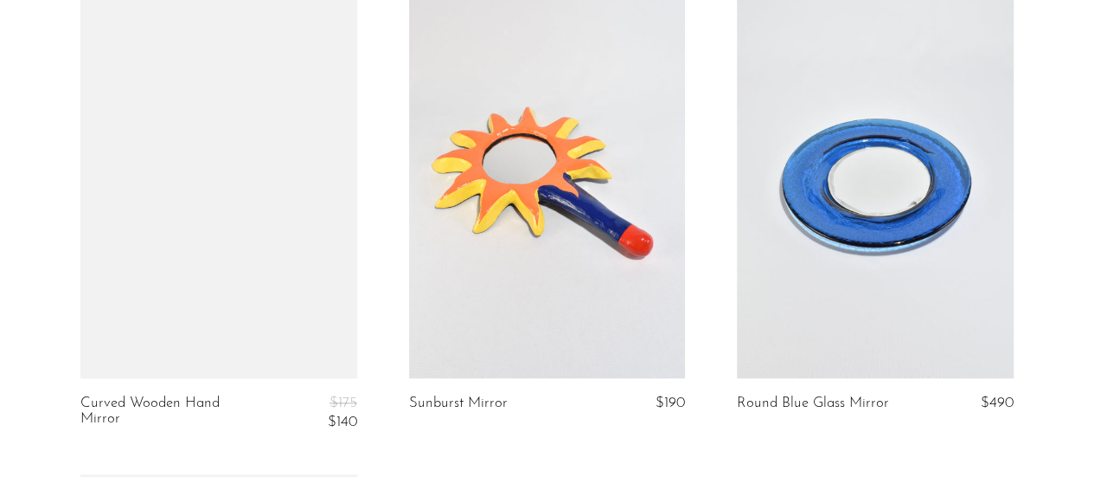
scroll to position [634, 0]
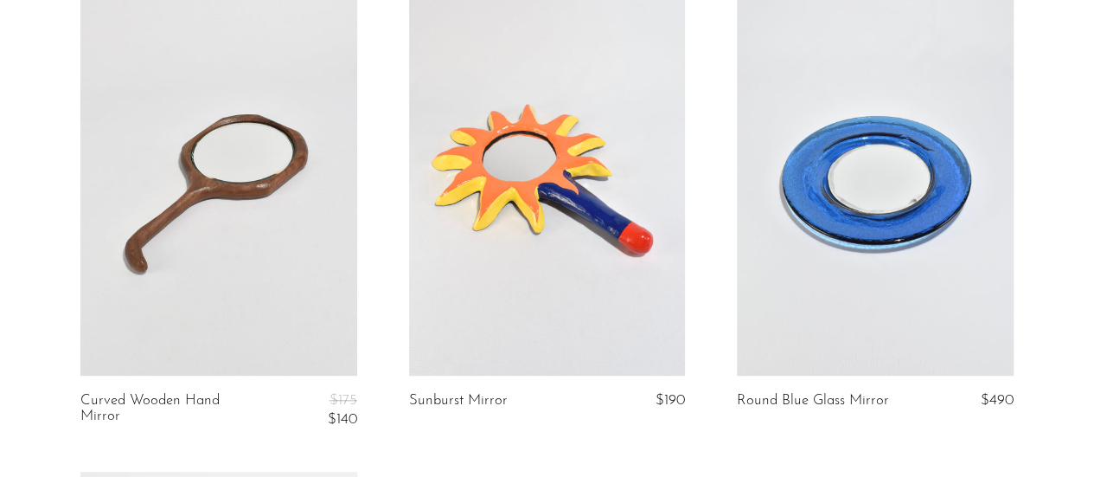
click at [562, 308] on link at bounding box center [547, 181] width 276 height 387
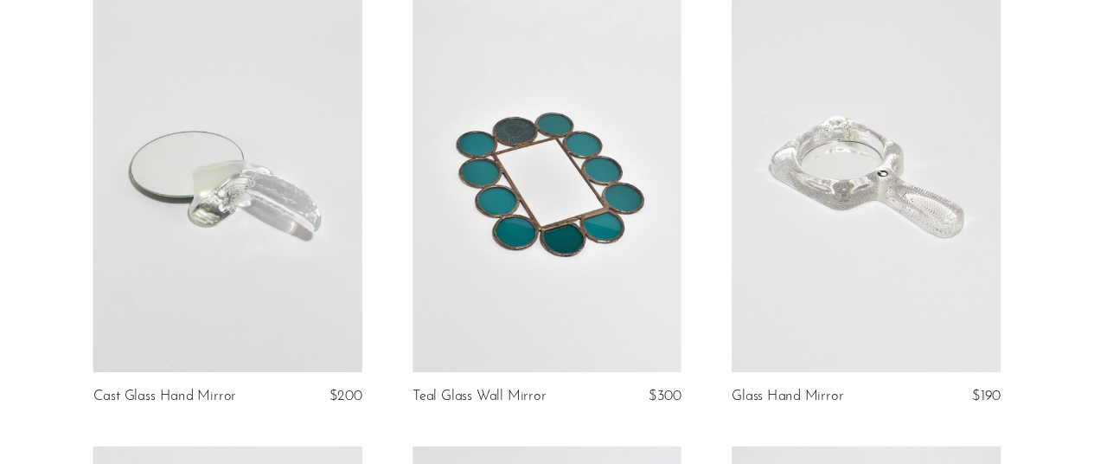
scroll to position [0, 0]
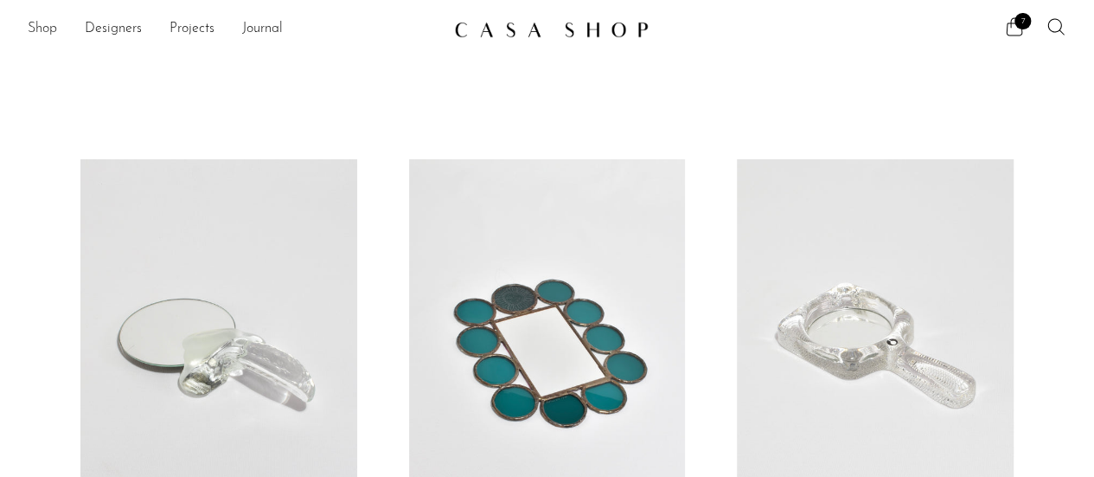
click at [42, 27] on link "Shop" at bounding box center [42, 29] width 29 height 22
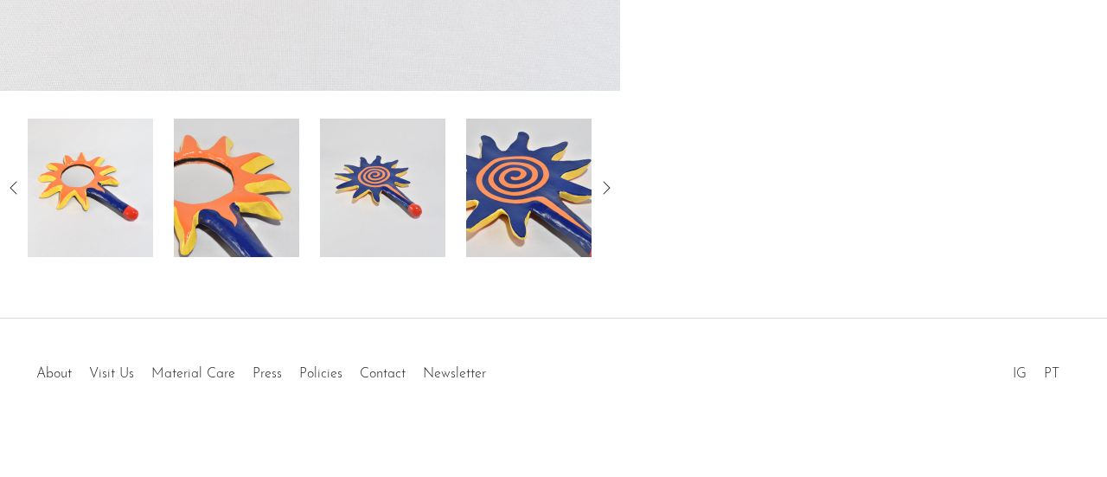
scroll to position [649, 0]
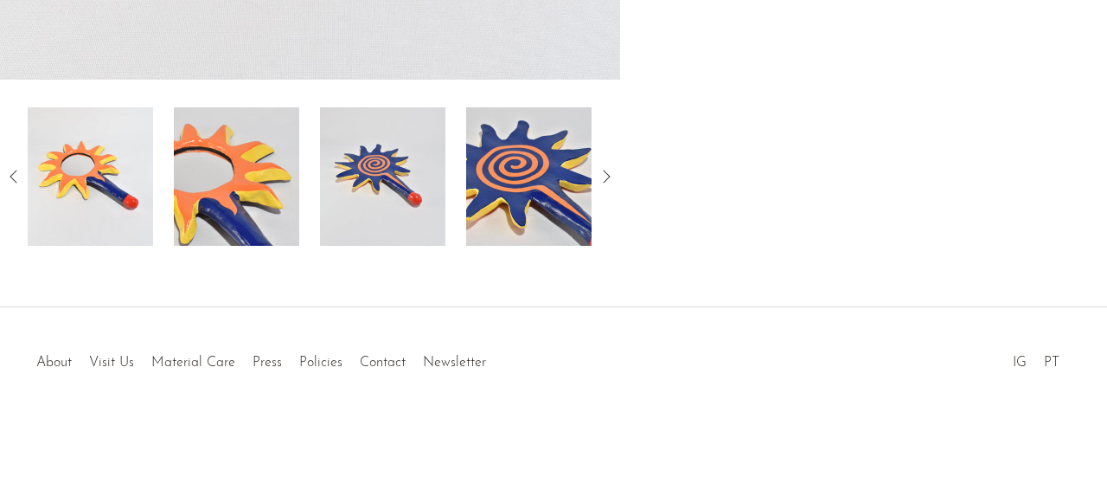
click at [406, 196] on img at bounding box center [382, 176] width 125 height 138
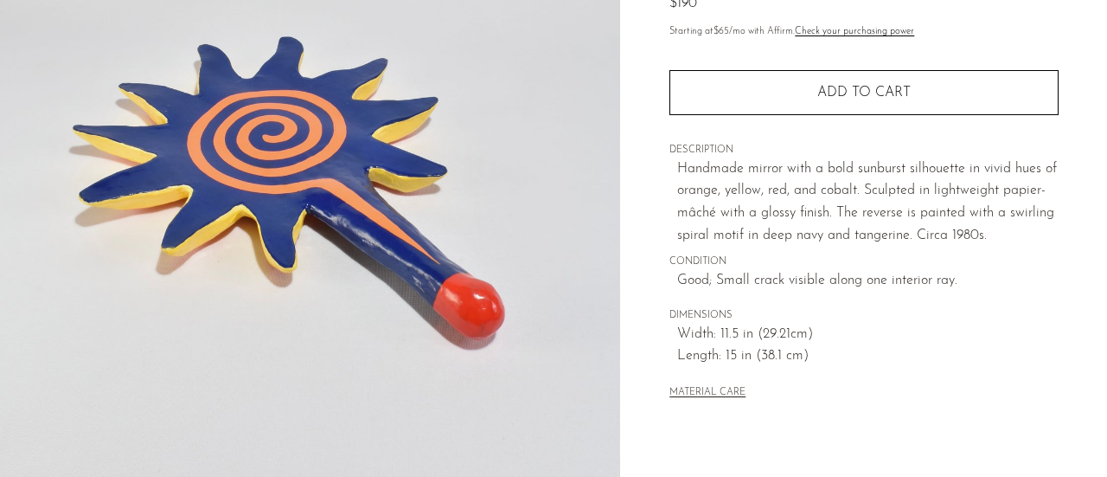
scroll to position [208, 0]
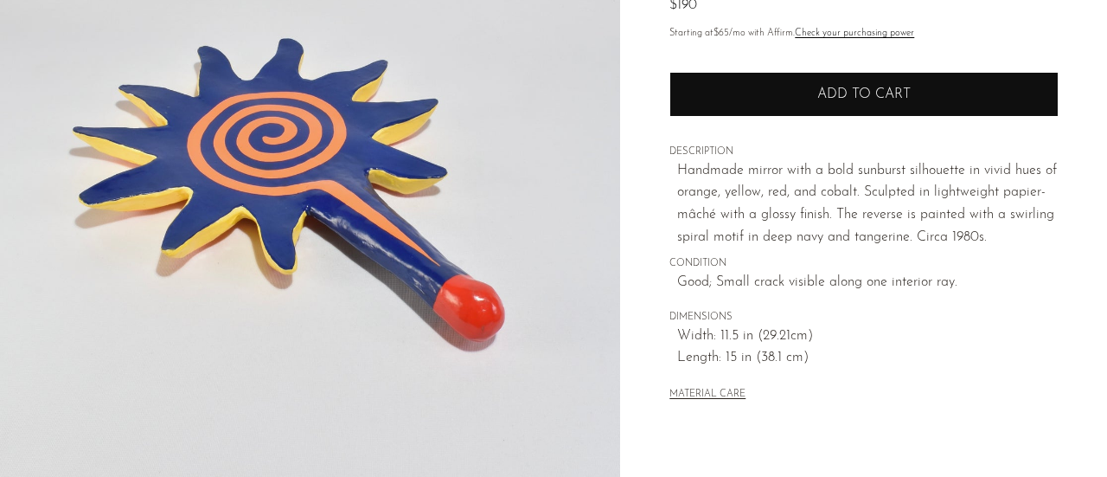
click at [878, 77] on button "Add to cart" at bounding box center [863, 94] width 389 height 45
